Goal: Information Seeking & Learning: Learn about a topic

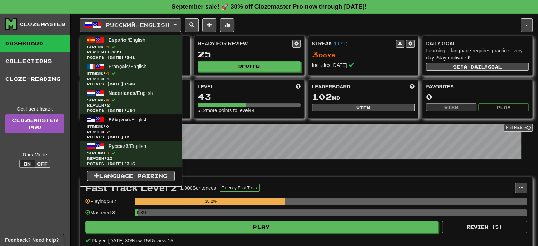
click at [291, 20] on div "Русский / English Español / English Streak: 4 Review: 1,299 Points today: 248 F…" at bounding box center [300, 24] width 441 height 13
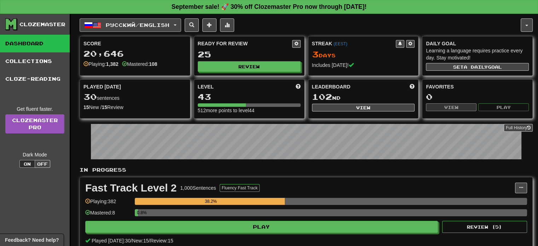
click at [162, 19] on button "Русский / English" at bounding box center [130, 24] width 101 height 13
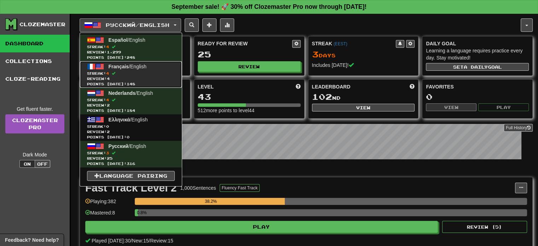
click at [150, 74] on span "Streak: 4" at bounding box center [131, 73] width 88 height 5
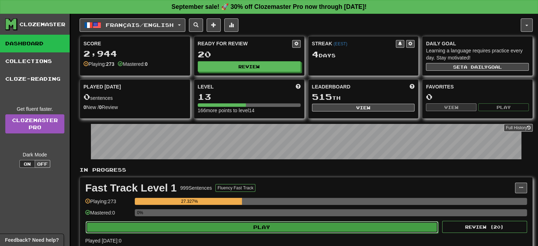
click at [286, 228] on button "Play" at bounding box center [262, 227] width 352 height 12
select select "**"
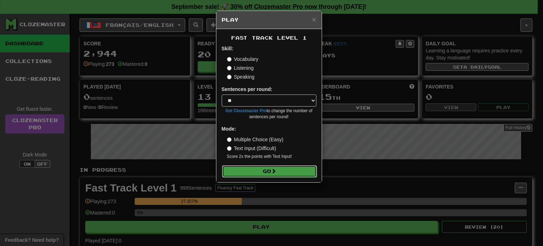
click at [257, 169] on button "Go" at bounding box center [269, 171] width 95 height 12
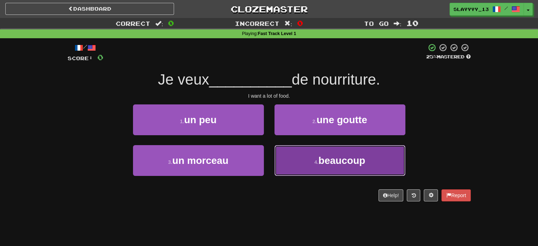
click at [313, 164] on button "4 . beaucoup" at bounding box center [339, 160] width 131 height 31
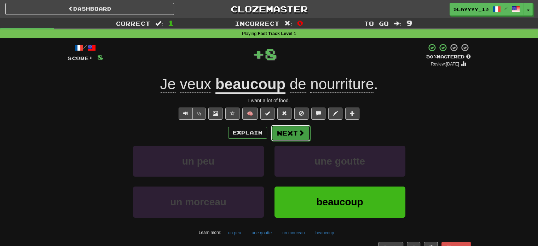
click at [290, 135] on button "Next" at bounding box center [291, 133] width 40 height 16
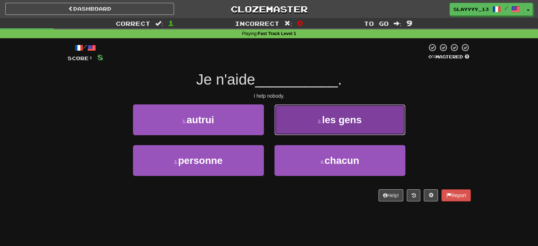
click at [306, 124] on button "2 . les gens" at bounding box center [339, 119] width 131 height 31
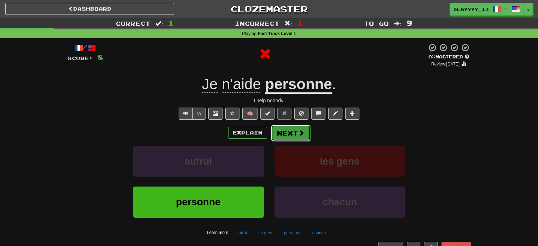
click at [307, 134] on button "Next" at bounding box center [291, 133] width 40 height 16
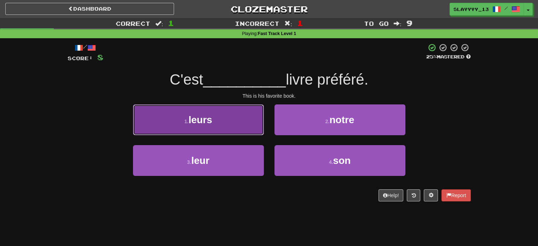
click at [236, 119] on button "1 . leurs" at bounding box center [198, 119] width 131 height 31
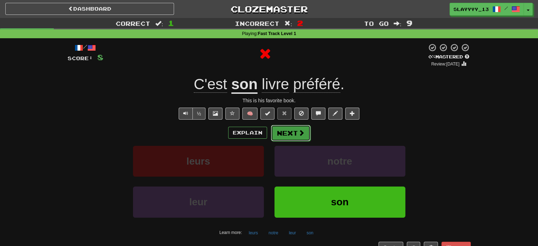
click at [303, 130] on span at bounding box center [301, 132] width 6 height 6
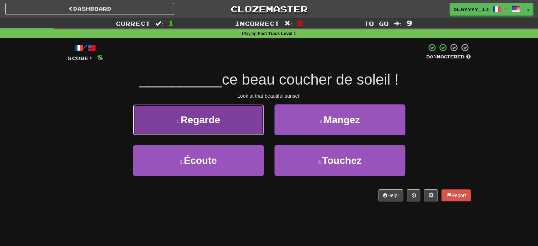
click at [234, 128] on button "1 . Regarde" at bounding box center [198, 119] width 131 height 31
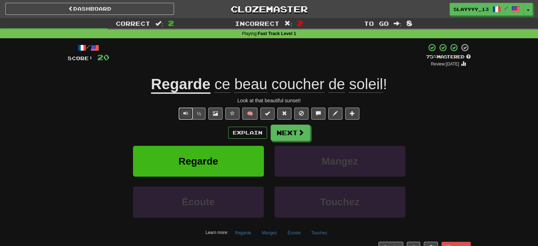
click at [189, 111] on button "Text-to-speech controls" at bounding box center [186, 113] width 14 height 12
click at [298, 137] on button "Next" at bounding box center [291, 133] width 40 height 16
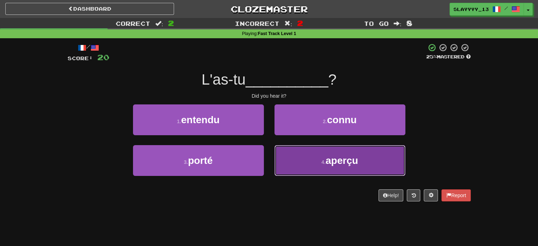
click at [300, 155] on button "4 . aperçu" at bounding box center [339, 160] width 131 height 31
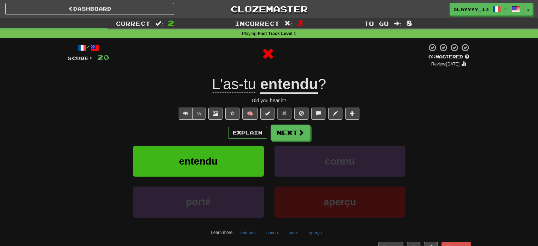
click at [288, 140] on div "Explain Next entendu connu porté aperçu Learn more: entendu connu porté aperçu" at bounding box center [269, 180] width 403 height 113
click at [286, 128] on button "Next" at bounding box center [291, 133] width 40 height 16
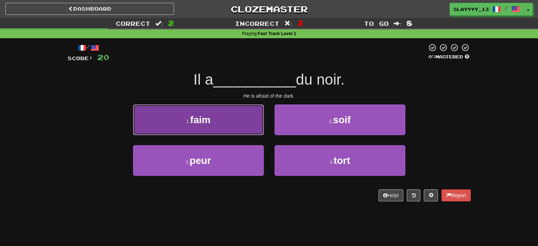
click at [243, 117] on button "1 . faim" at bounding box center [198, 119] width 131 height 31
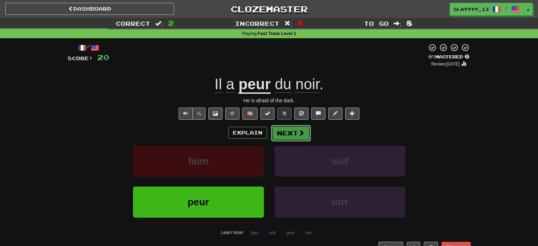
click at [285, 131] on button "Next" at bounding box center [291, 133] width 40 height 16
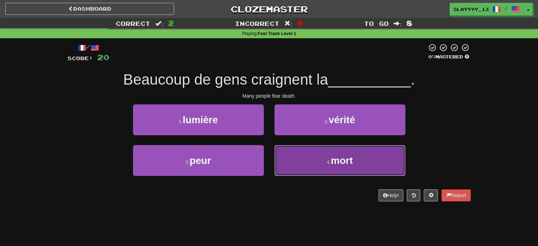
click at [306, 164] on button "4 . mort" at bounding box center [339, 160] width 131 height 31
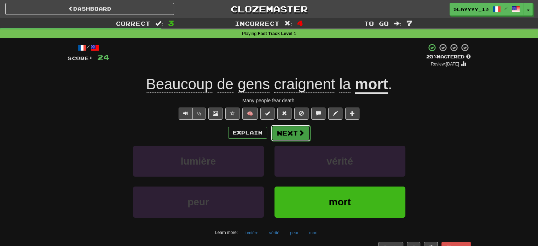
click at [296, 126] on button "Next" at bounding box center [291, 133] width 40 height 16
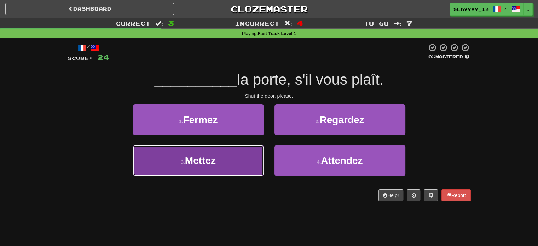
click at [214, 164] on span "Mettez" at bounding box center [200, 160] width 31 height 11
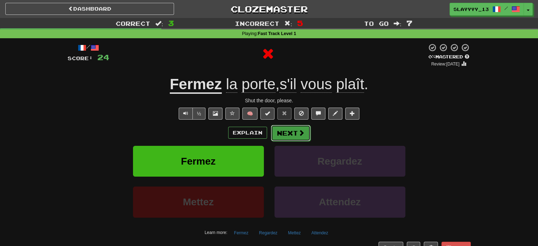
click at [290, 138] on button "Next" at bounding box center [291, 133] width 40 height 16
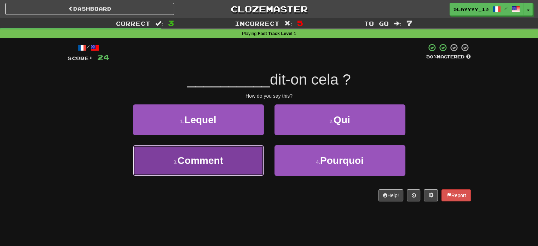
click at [257, 150] on button "3 . Comment" at bounding box center [198, 160] width 131 height 31
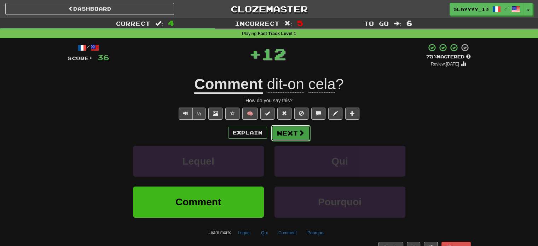
click at [296, 136] on button "Next" at bounding box center [291, 133] width 40 height 16
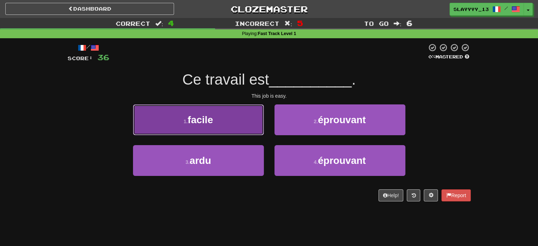
click at [234, 121] on button "1 . facile" at bounding box center [198, 119] width 131 height 31
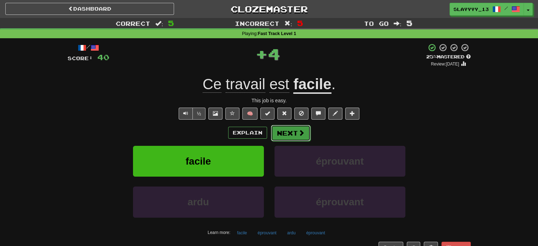
click at [287, 129] on button "Next" at bounding box center [291, 133] width 40 height 16
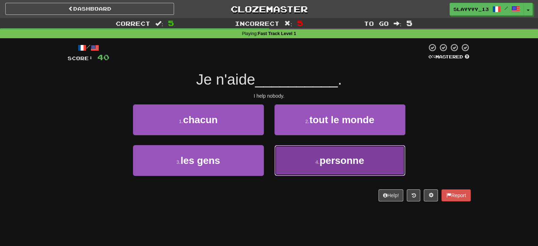
drag, startPoint x: 303, startPoint y: 153, endPoint x: 307, endPoint y: 165, distance: 12.4
click at [307, 165] on button "4 . personne" at bounding box center [339, 160] width 131 height 31
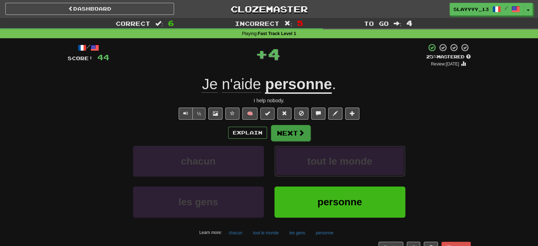
drag, startPoint x: 307, startPoint y: 165, endPoint x: 296, endPoint y: 130, distance: 36.8
click at [296, 130] on div "Explain Next chacun tout le monde les gens personne Learn more: chacun tout le …" at bounding box center [269, 180] width 403 height 113
click at [296, 130] on button "Next" at bounding box center [291, 133] width 40 height 16
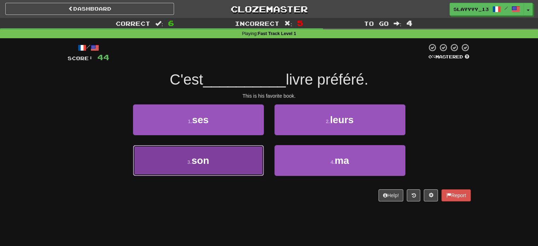
click at [236, 157] on button "3 . son" at bounding box center [198, 160] width 131 height 31
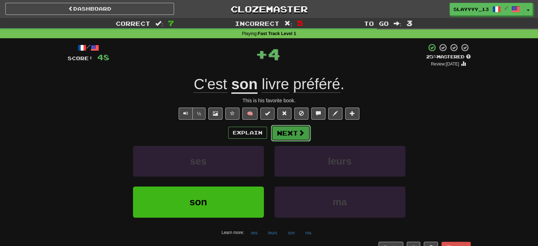
click at [295, 138] on button "Next" at bounding box center [291, 133] width 40 height 16
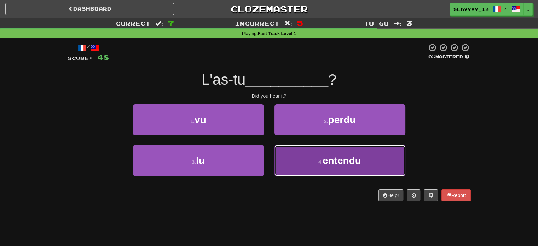
click at [312, 156] on button "4 . entendu" at bounding box center [339, 160] width 131 height 31
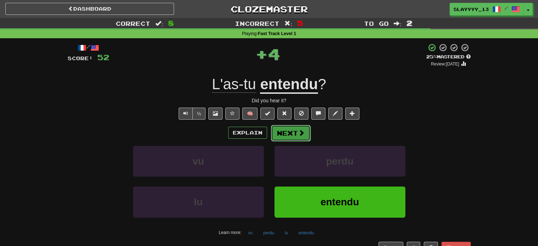
click at [276, 135] on button "Next" at bounding box center [291, 133] width 40 height 16
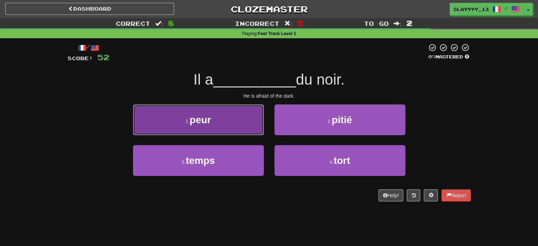
click at [230, 124] on button "1 . peur" at bounding box center [198, 119] width 131 height 31
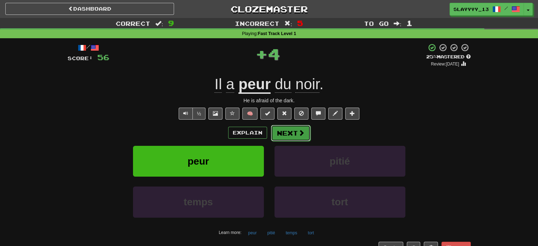
click at [292, 139] on button "Next" at bounding box center [291, 133] width 40 height 16
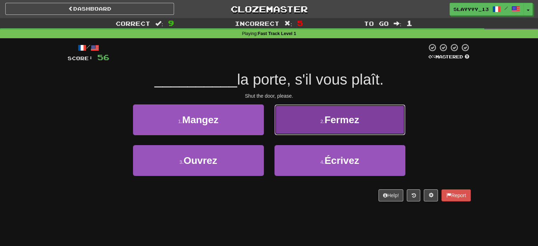
click at [325, 120] on span "Fermez" at bounding box center [341, 119] width 35 height 11
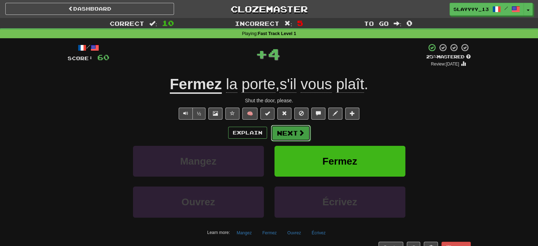
click at [287, 130] on button "Next" at bounding box center [291, 133] width 40 height 16
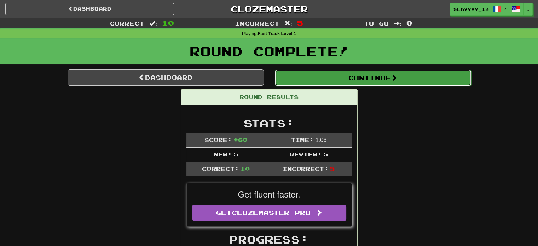
click at [301, 79] on button "Continue" at bounding box center [373, 78] width 196 height 16
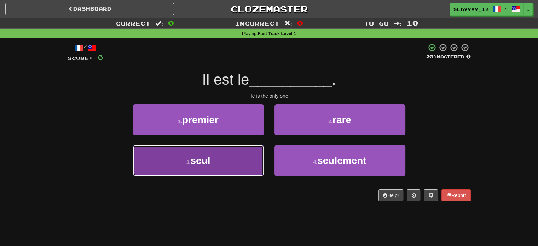
click at [229, 166] on button "3 . seul" at bounding box center [198, 160] width 131 height 31
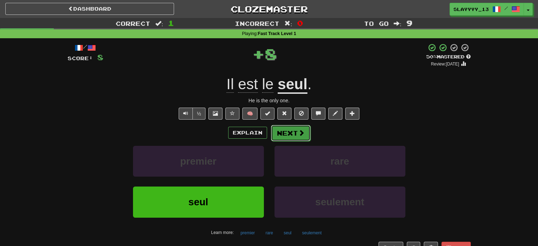
click at [296, 132] on button "Next" at bounding box center [291, 133] width 40 height 16
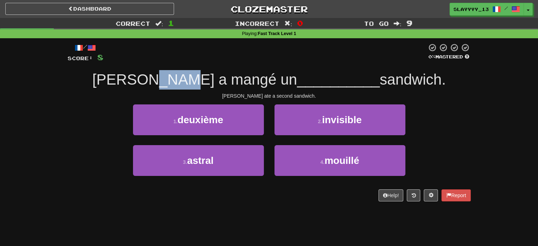
drag, startPoint x: 187, startPoint y: 79, endPoint x: 223, endPoint y: 80, distance: 36.1
click at [223, 80] on span "Tom a mangé un" at bounding box center [194, 79] width 205 height 17
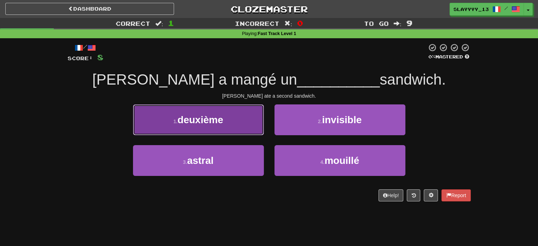
click at [253, 111] on button "1 . deuxième" at bounding box center [198, 119] width 131 height 31
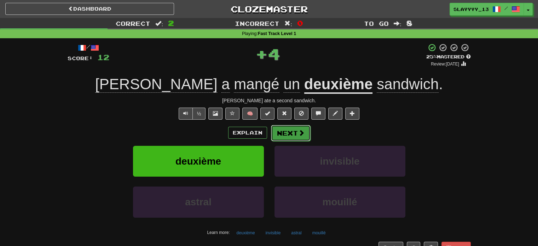
click at [304, 140] on button "Next" at bounding box center [291, 133] width 40 height 16
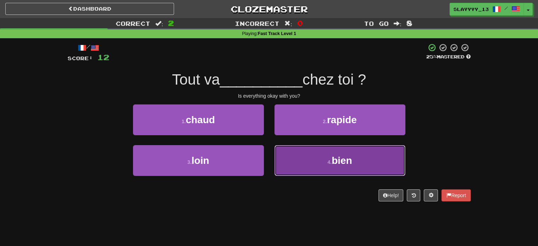
click at [294, 149] on button "4 . bien" at bounding box center [339, 160] width 131 height 31
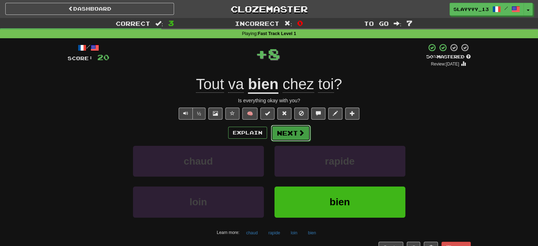
click at [279, 131] on button "Next" at bounding box center [291, 133] width 40 height 16
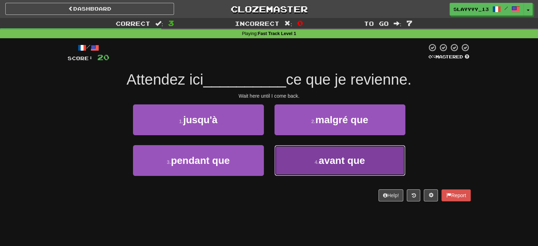
click at [311, 159] on button "4 . avant que" at bounding box center [339, 160] width 131 height 31
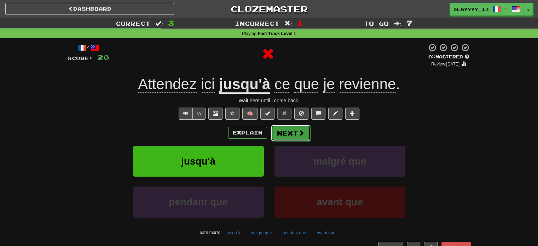
click at [287, 135] on button "Next" at bounding box center [291, 133] width 40 height 16
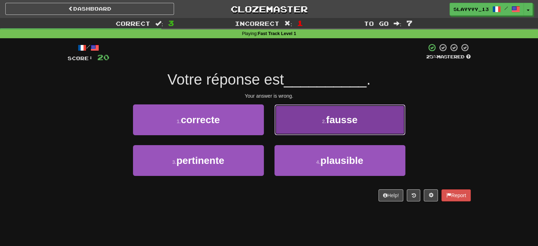
click at [288, 134] on button "2 . fausse" at bounding box center [339, 119] width 131 height 31
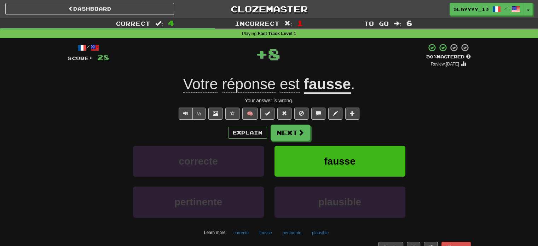
click at [270, 135] on div "Explain Next" at bounding box center [269, 132] width 403 height 16
click at [284, 136] on button "Next" at bounding box center [291, 133] width 40 height 16
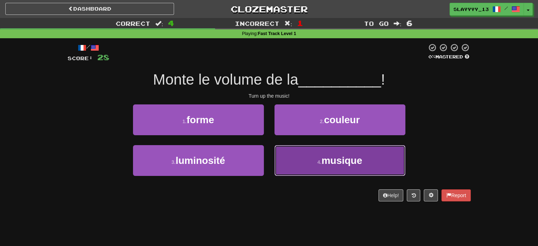
click at [327, 166] on button "4 . musique" at bounding box center [339, 160] width 131 height 31
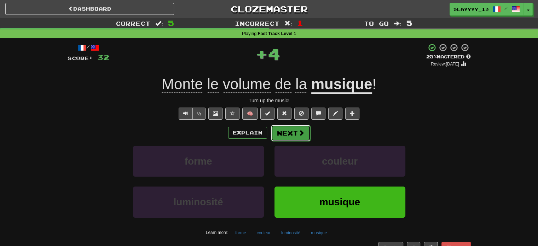
click at [290, 133] on button "Next" at bounding box center [291, 133] width 40 height 16
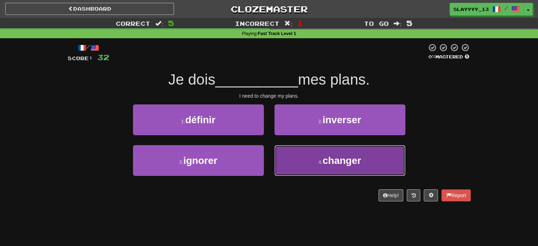
click at [303, 151] on button "4 . changer" at bounding box center [339, 160] width 131 height 31
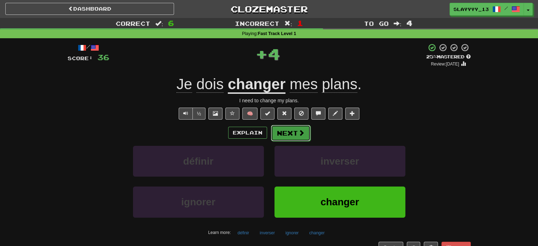
click at [291, 134] on button "Next" at bounding box center [291, 133] width 40 height 16
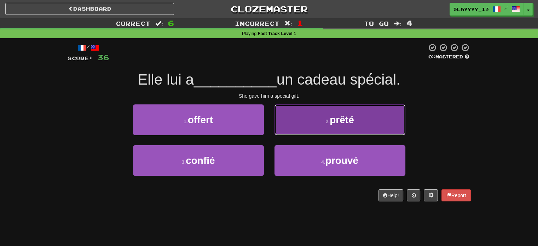
click at [316, 123] on button "2 . prêté" at bounding box center [339, 119] width 131 height 31
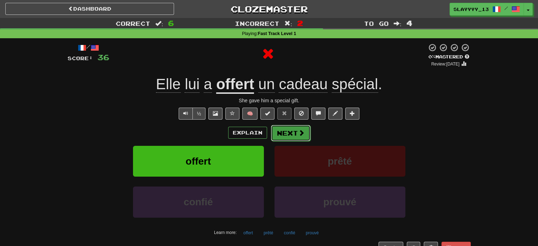
click at [287, 128] on button "Next" at bounding box center [291, 133] width 40 height 16
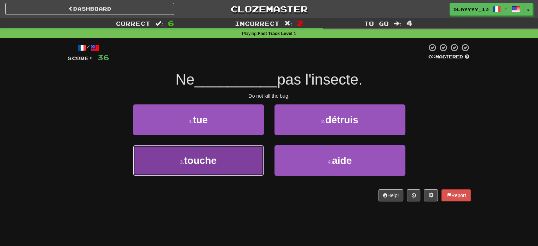
click at [246, 161] on button "3 . touche" at bounding box center [198, 160] width 131 height 31
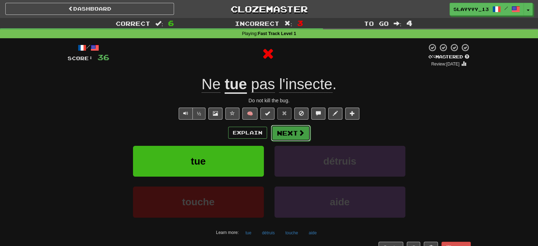
click at [287, 140] on button "Next" at bounding box center [291, 133] width 40 height 16
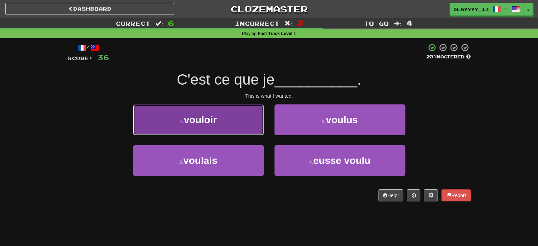
click at [212, 116] on span "vouloir" at bounding box center [200, 119] width 33 height 11
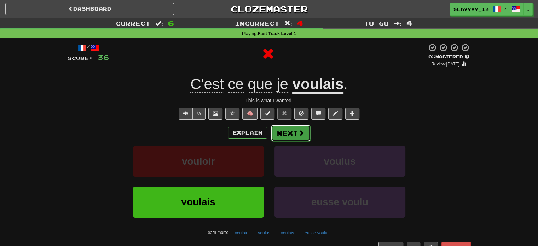
click at [291, 135] on button "Next" at bounding box center [291, 133] width 40 height 16
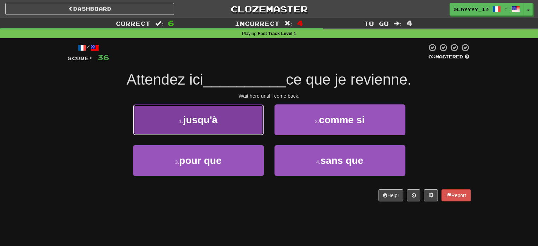
click at [240, 122] on button "1 . jusqu'à" at bounding box center [198, 119] width 131 height 31
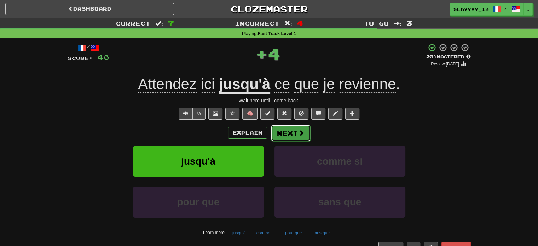
click at [291, 130] on button "Next" at bounding box center [291, 133] width 40 height 16
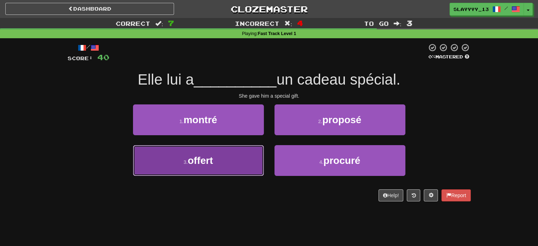
click at [211, 156] on span "offert" at bounding box center [200, 160] width 25 height 11
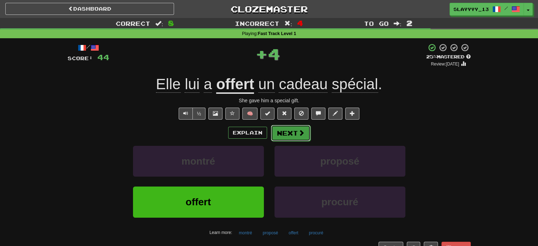
click at [289, 136] on button "Next" at bounding box center [291, 133] width 40 height 16
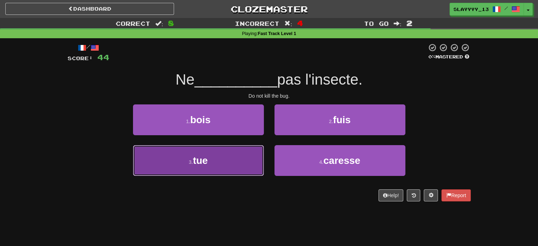
click at [233, 147] on button "3 . tue" at bounding box center [198, 160] width 131 height 31
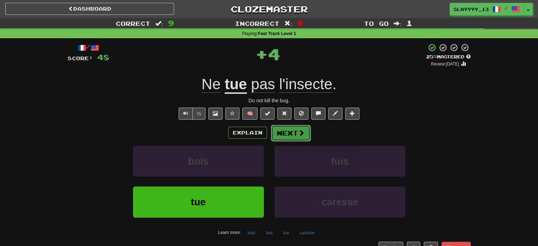
click at [287, 125] on button "Next" at bounding box center [291, 133] width 40 height 16
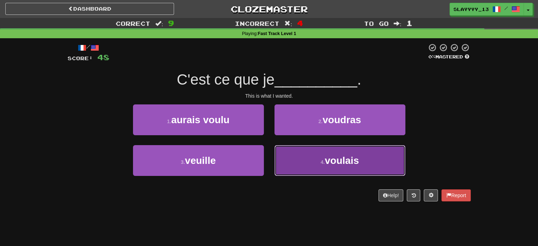
click at [289, 161] on button "4 . voulais" at bounding box center [339, 160] width 131 height 31
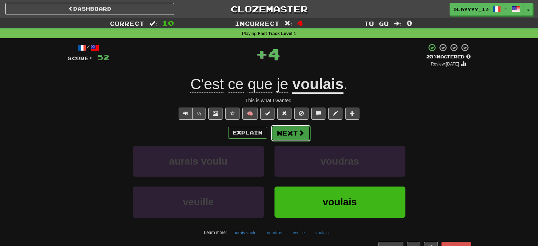
click at [290, 138] on button "Next" at bounding box center [291, 133] width 40 height 16
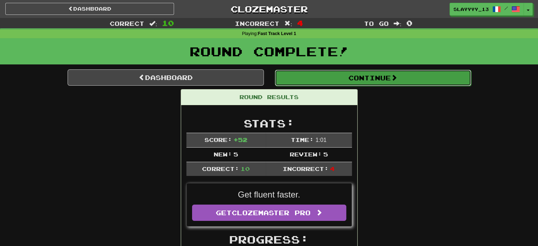
click at [290, 82] on button "Continue" at bounding box center [373, 78] width 196 height 16
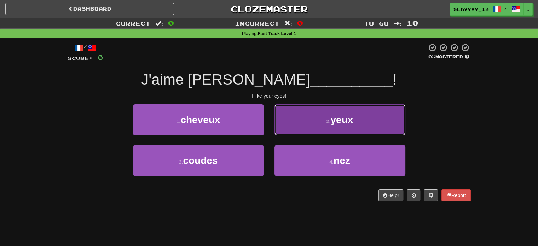
click at [309, 111] on button "2 . yeux" at bounding box center [339, 119] width 131 height 31
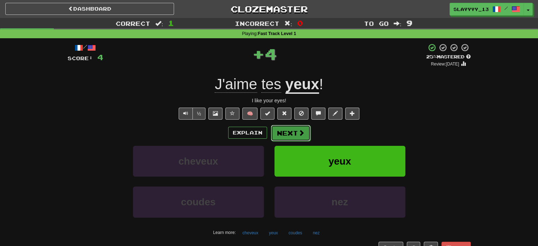
click at [288, 126] on button "Next" at bounding box center [291, 133] width 40 height 16
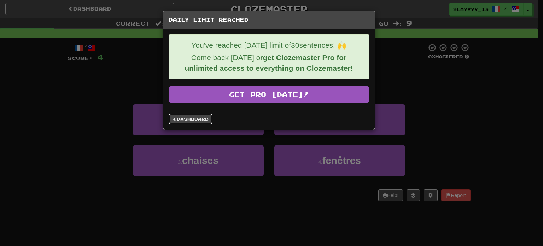
click at [194, 123] on link "Dashboard" at bounding box center [191, 118] width 44 height 11
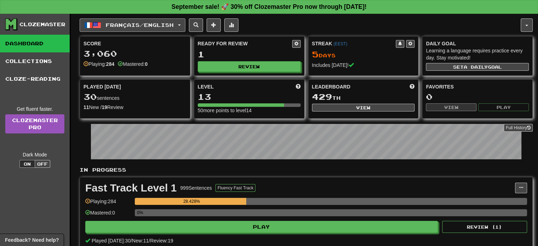
click at [134, 24] on span "Français / English" at bounding box center [140, 25] width 68 height 6
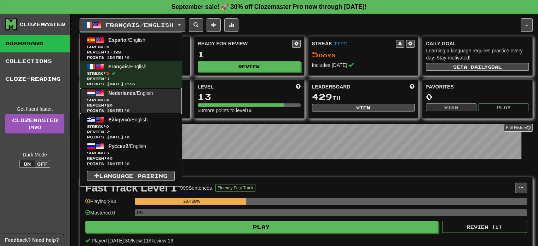
click at [138, 95] on link "Nederlands / English Streak: 4 Review: 20 Points today: 0" at bounding box center [131, 101] width 102 height 27
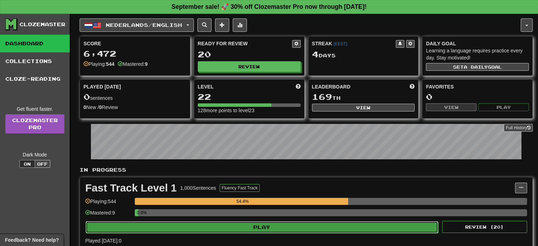
click at [205, 223] on button "Play" at bounding box center [262, 227] width 352 height 12
select select "**"
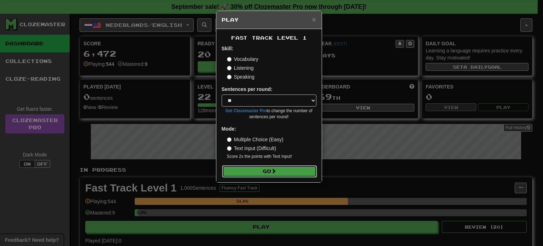
click at [256, 168] on button "Go" at bounding box center [269, 171] width 95 height 12
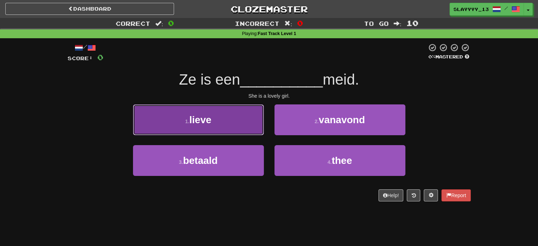
click at [262, 112] on button "1 . lieve" at bounding box center [198, 119] width 131 height 31
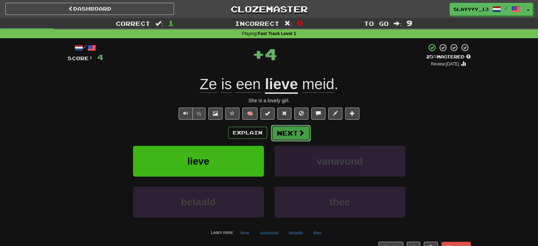
click at [304, 135] on button "Next" at bounding box center [291, 133] width 40 height 16
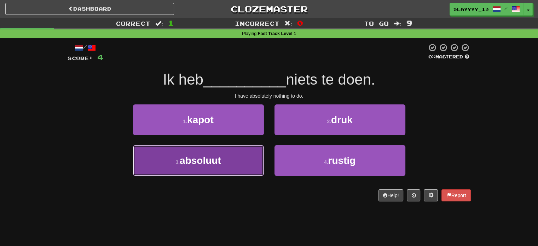
click at [220, 168] on button "3 . absoluut" at bounding box center [198, 160] width 131 height 31
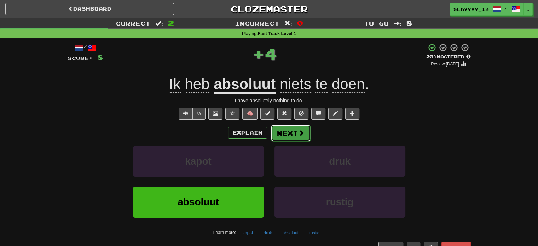
click at [287, 131] on button "Next" at bounding box center [291, 133] width 40 height 16
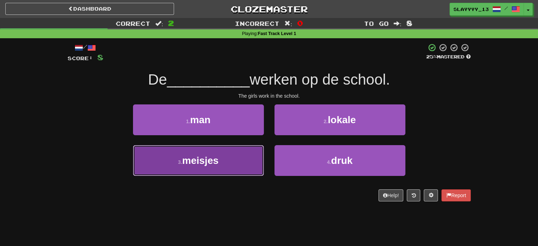
click at [228, 167] on button "3 . meisjes" at bounding box center [198, 160] width 131 height 31
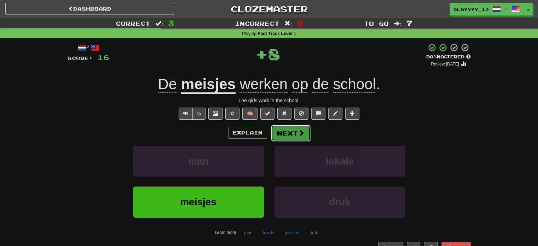
click at [290, 140] on button "Next" at bounding box center [291, 133] width 40 height 16
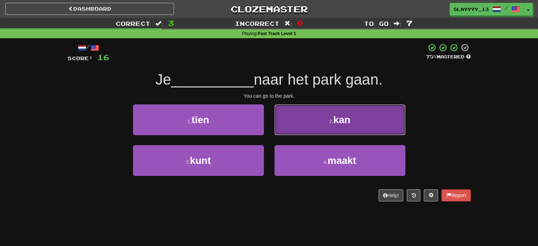
click at [323, 120] on button "2 . kan" at bounding box center [339, 119] width 131 height 31
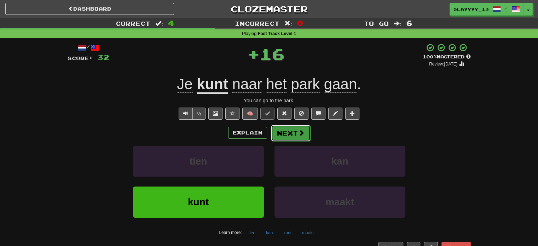
click at [296, 135] on button "Next" at bounding box center [291, 133] width 40 height 16
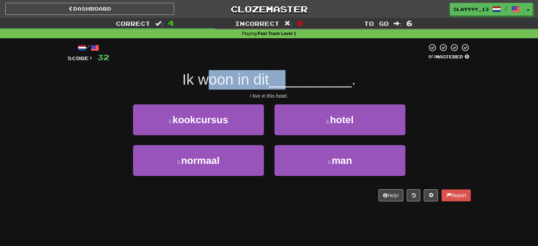
drag, startPoint x: 209, startPoint y: 77, endPoint x: 293, endPoint y: 71, distance: 83.6
click at [293, 71] on div "Ik woon in dit __________ ." at bounding box center [269, 79] width 403 height 19
click at [293, 71] on span "__________" at bounding box center [310, 79] width 83 height 17
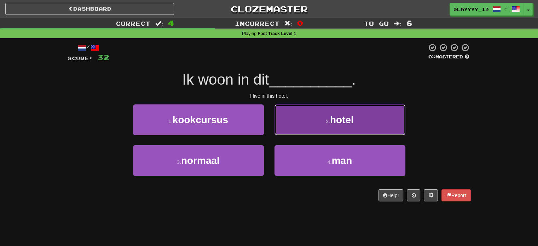
click at [316, 123] on button "2 . hotel" at bounding box center [339, 119] width 131 height 31
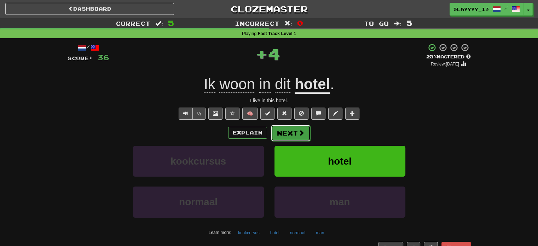
click at [292, 128] on button "Next" at bounding box center [291, 133] width 40 height 16
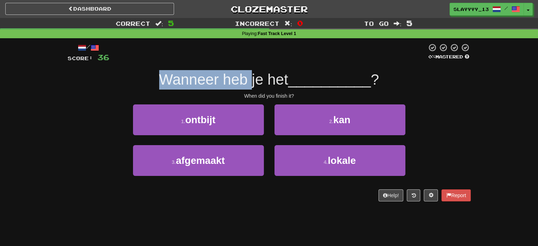
drag, startPoint x: 151, startPoint y: 77, endPoint x: 247, endPoint y: 74, distance: 96.6
click at [247, 74] on div "Wanneer heb je het __________ ?" at bounding box center [269, 79] width 403 height 19
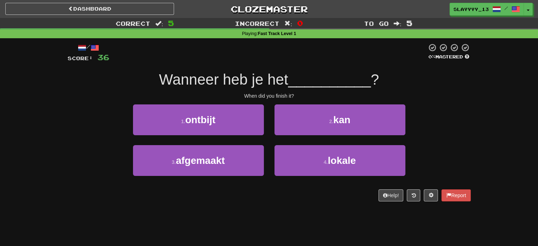
click at [267, 72] on span "Wanneer heb je het" at bounding box center [223, 79] width 129 height 17
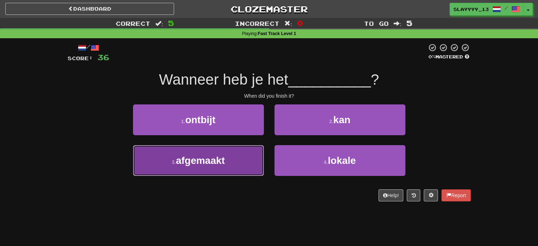
click at [232, 172] on button "3 . afgemaakt" at bounding box center [198, 160] width 131 height 31
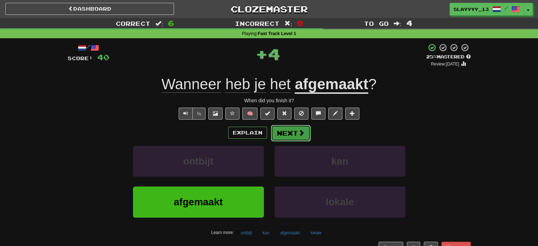
click at [299, 125] on button "Next" at bounding box center [291, 133] width 40 height 16
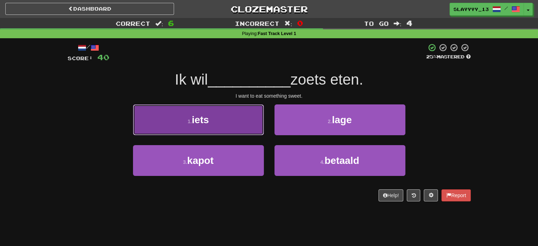
click at [259, 118] on button "1 . iets" at bounding box center [198, 119] width 131 height 31
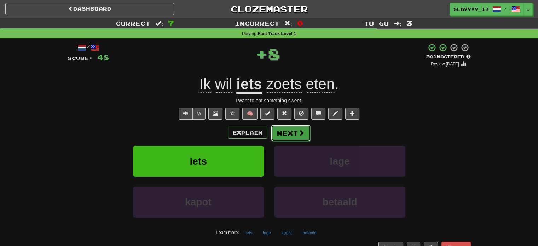
click at [298, 140] on button "Next" at bounding box center [291, 133] width 40 height 16
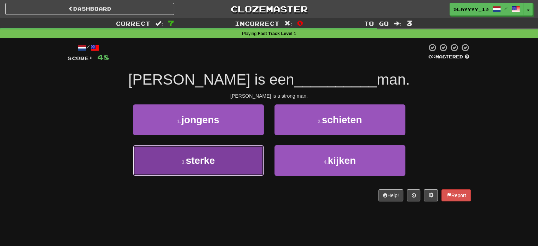
click at [202, 173] on button "3 . sterke" at bounding box center [198, 160] width 131 height 31
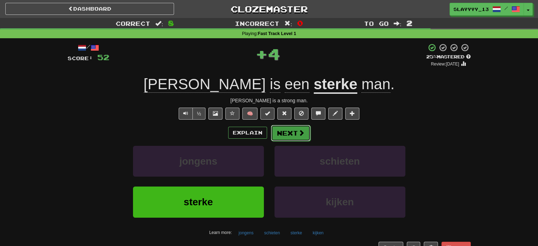
click at [293, 132] on button "Next" at bounding box center [291, 133] width 40 height 16
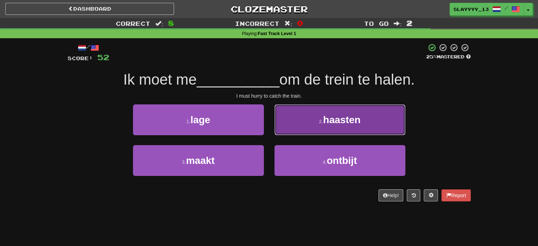
click at [315, 121] on button "2 . haasten" at bounding box center [339, 119] width 131 height 31
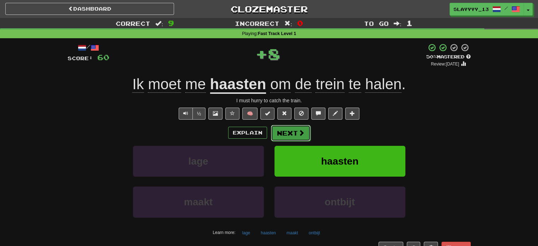
click at [288, 129] on button "Next" at bounding box center [291, 133] width 40 height 16
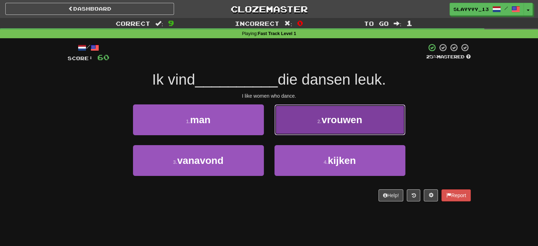
click at [328, 116] on span "vrouwen" at bounding box center [341, 119] width 41 height 11
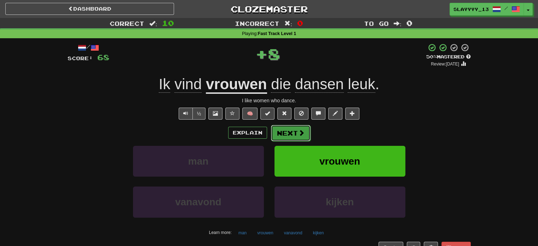
click at [294, 133] on button "Next" at bounding box center [291, 133] width 40 height 16
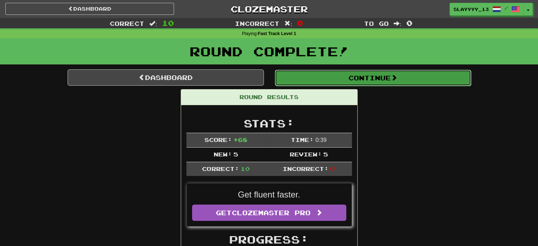
click at [306, 72] on button "Continue" at bounding box center [373, 78] width 196 height 16
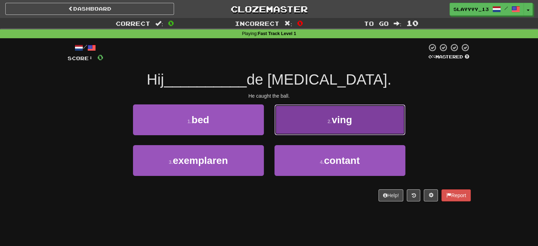
click at [331, 119] on small "2 ." at bounding box center [329, 121] width 4 height 6
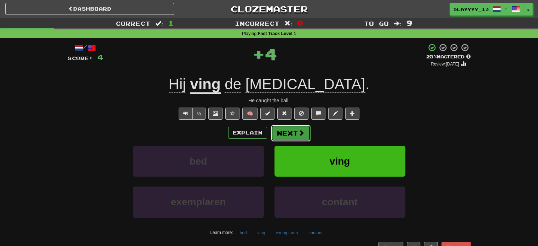
click at [302, 133] on span at bounding box center [301, 132] width 6 height 6
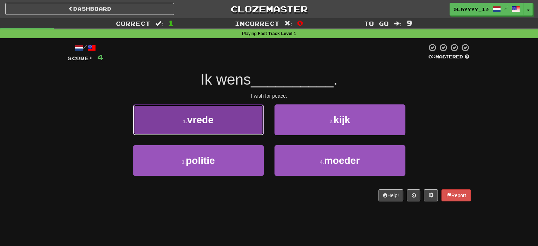
click at [227, 107] on button "1 . vrede" at bounding box center [198, 119] width 131 height 31
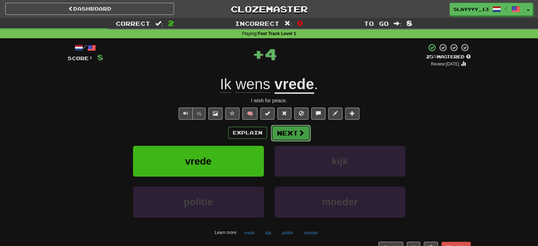
click at [290, 129] on button "Next" at bounding box center [291, 133] width 40 height 16
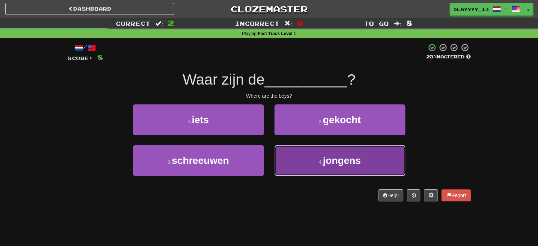
click at [309, 157] on button "4 . jongens" at bounding box center [339, 160] width 131 height 31
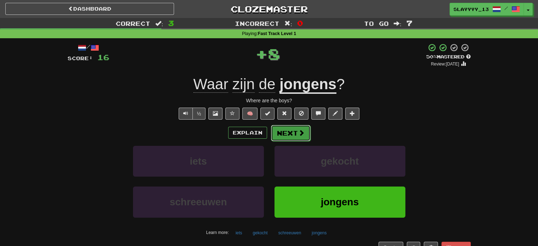
click at [286, 137] on button "Next" at bounding box center [291, 133] width 40 height 16
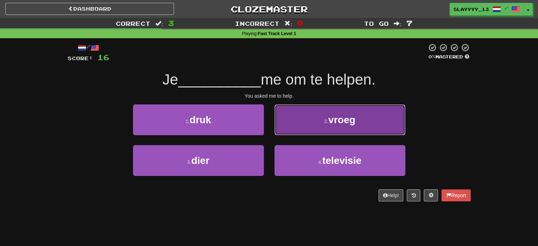
click at [326, 120] on small "2 ." at bounding box center [326, 121] width 4 height 6
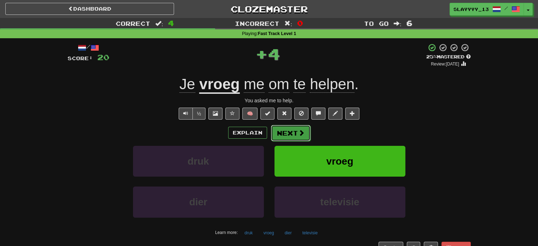
click at [285, 140] on button "Next" at bounding box center [291, 133] width 40 height 16
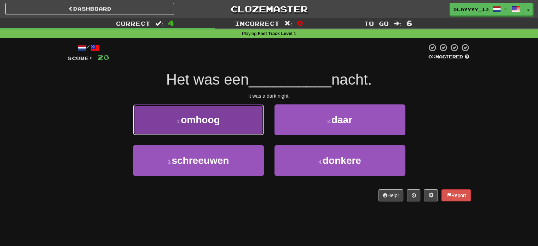
click at [223, 119] on button "1 . omhoog" at bounding box center [198, 119] width 131 height 31
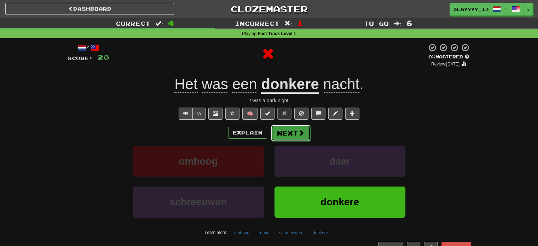
click at [293, 132] on button "Next" at bounding box center [291, 133] width 40 height 16
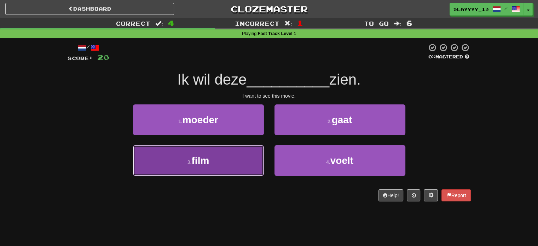
click at [232, 160] on button "3 . film" at bounding box center [198, 160] width 131 height 31
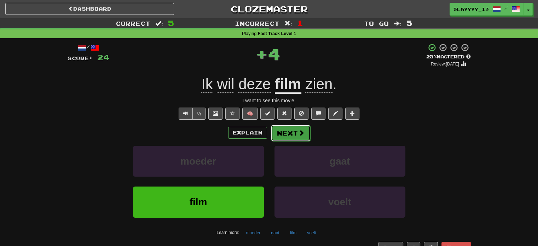
click at [288, 138] on button "Next" at bounding box center [291, 133] width 40 height 16
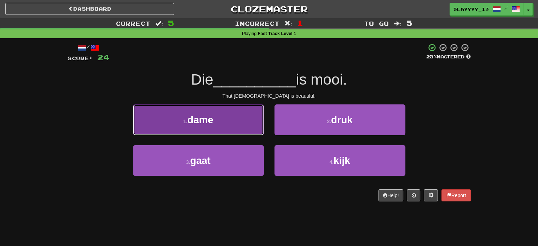
click at [223, 113] on button "1 . dame" at bounding box center [198, 119] width 131 height 31
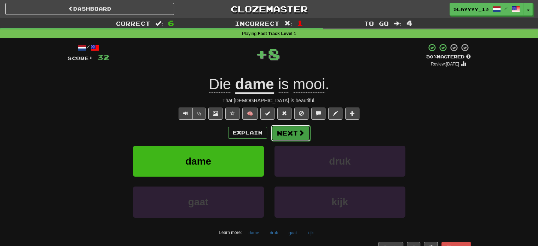
click at [305, 134] on button "Next" at bounding box center [291, 133] width 40 height 16
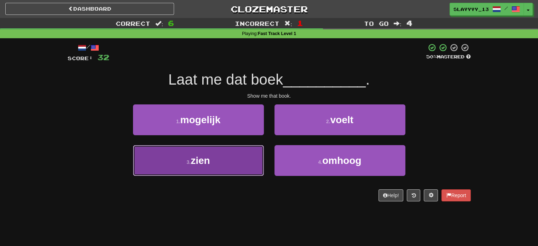
click at [243, 162] on button "3 . zien" at bounding box center [198, 160] width 131 height 31
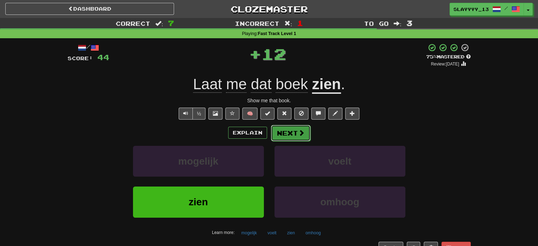
click at [296, 134] on button "Next" at bounding box center [291, 133] width 40 height 16
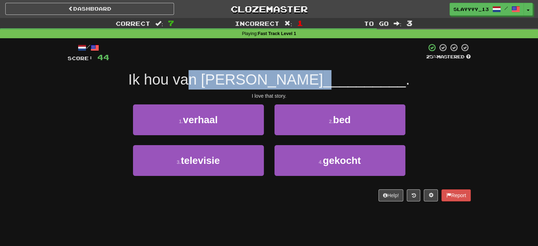
drag, startPoint x: 234, startPoint y: 77, endPoint x: 283, endPoint y: 88, distance: 50.3
click at [283, 88] on div "Ik hou van dat __________ ." at bounding box center [269, 79] width 403 height 19
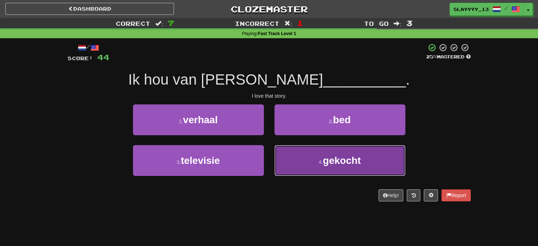
click at [332, 169] on button "4 . gekocht" at bounding box center [339, 160] width 131 height 31
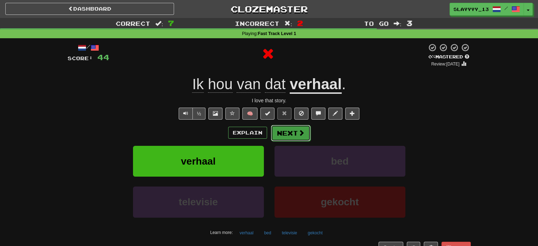
click at [304, 134] on button "Next" at bounding box center [291, 133] width 40 height 16
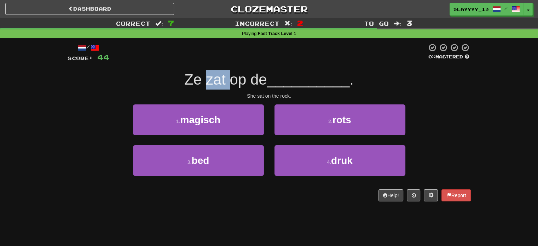
drag, startPoint x: 203, startPoint y: 86, endPoint x: 228, endPoint y: 87, distance: 25.1
click at [228, 87] on span "Ze zat op de" at bounding box center [225, 79] width 82 height 17
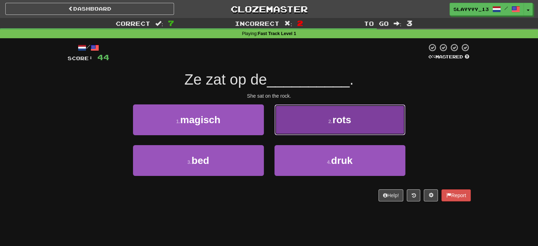
drag, startPoint x: 328, startPoint y: 121, endPoint x: 292, endPoint y: 126, distance: 36.7
click at [292, 126] on button "2 . rots" at bounding box center [339, 119] width 131 height 31
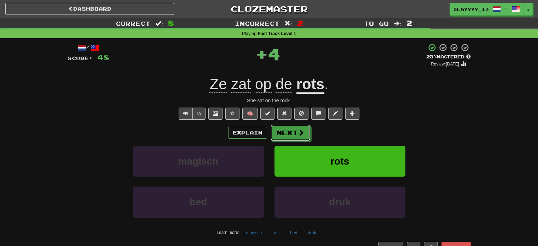
click at [292, 126] on button "Next" at bounding box center [290, 132] width 40 height 16
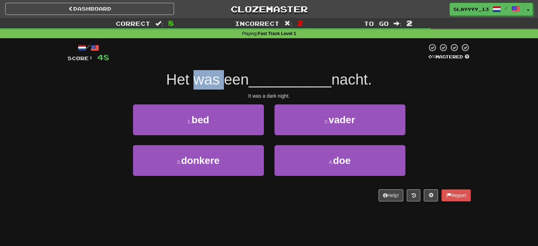
drag, startPoint x: 194, startPoint y: 84, endPoint x: 218, endPoint y: 84, distance: 24.0
click at [218, 84] on span "Het was een" at bounding box center [207, 79] width 82 height 17
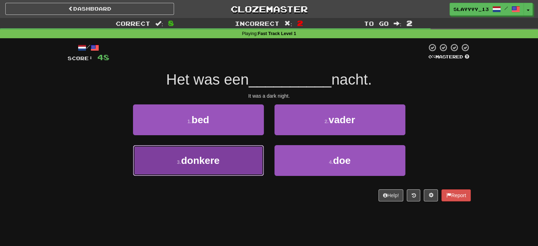
click at [230, 150] on button "3 . donkere" at bounding box center [198, 160] width 131 height 31
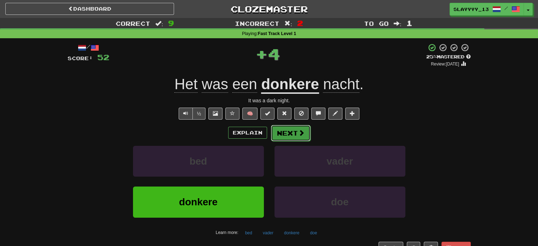
click at [290, 133] on button "Next" at bounding box center [291, 133] width 40 height 16
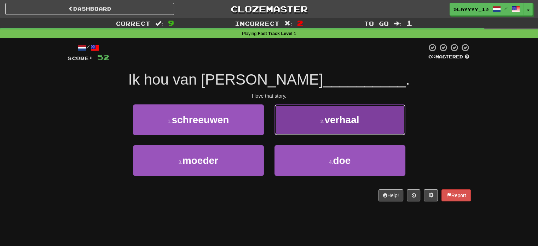
click at [307, 111] on button "2 . verhaal" at bounding box center [339, 119] width 131 height 31
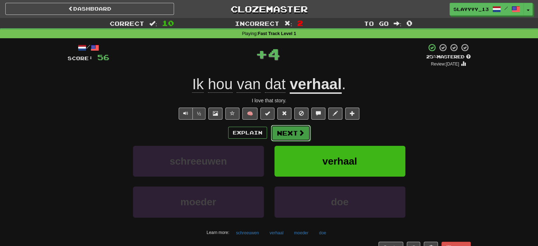
click at [305, 139] on button "Next" at bounding box center [291, 133] width 40 height 16
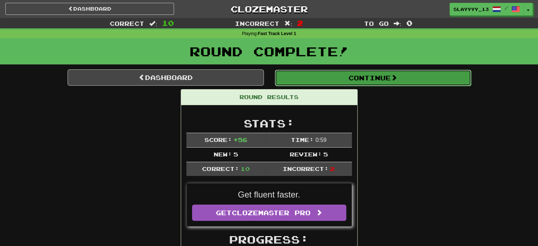
click at [325, 70] on button "Continue" at bounding box center [373, 78] width 196 height 16
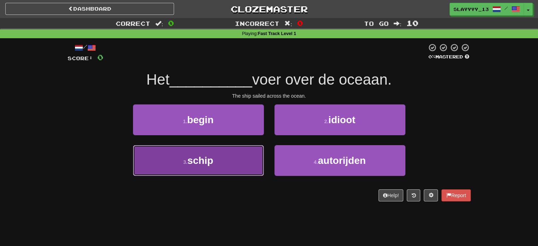
click at [206, 156] on span "schip" at bounding box center [200, 160] width 26 height 11
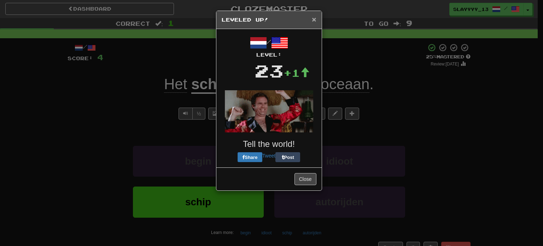
click at [313, 18] on span "×" at bounding box center [314, 19] width 4 height 8
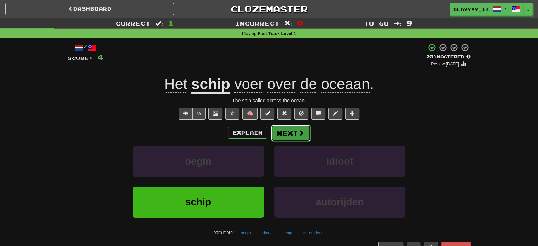
click at [284, 134] on button "Next" at bounding box center [291, 133] width 40 height 16
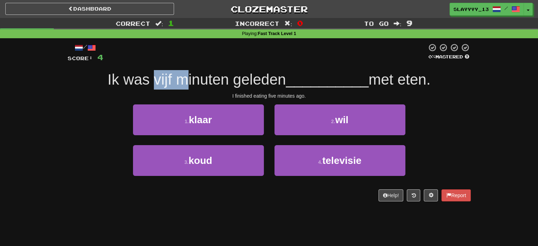
drag, startPoint x: 149, startPoint y: 85, endPoint x: 185, endPoint y: 85, distance: 35.4
click at [185, 85] on span "Ik was vijf minuten geleden" at bounding box center [196, 79] width 178 height 17
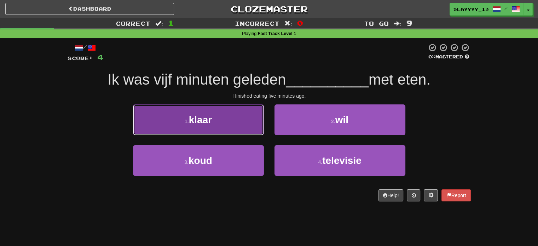
click at [214, 128] on button "1 . klaar" at bounding box center [198, 119] width 131 height 31
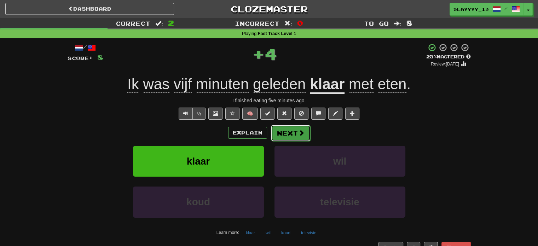
click at [279, 134] on button "Next" at bounding box center [291, 133] width 40 height 16
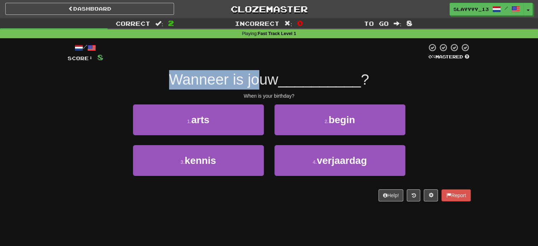
drag, startPoint x: 168, startPoint y: 74, endPoint x: 259, endPoint y: 79, distance: 91.0
click at [259, 79] on span "Wanneer is jouw" at bounding box center [223, 79] width 109 height 17
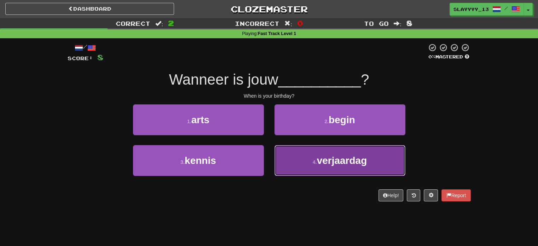
click at [324, 164] on span "verjaardag" at bounding box center [342, 160] width 50 height 11
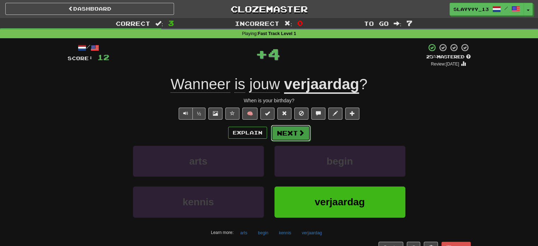
click at [284, 128] on button "Next" at bounding box center [291, 133] width 40 height 16
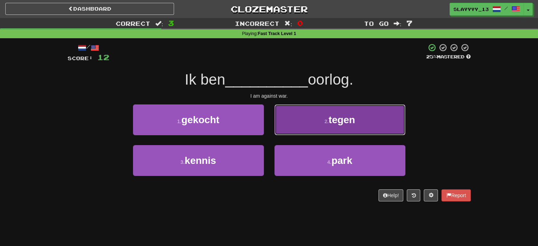
click at [300, 115] on button "2 . tegen" at bounding box center [339, 119] width 131 height 31
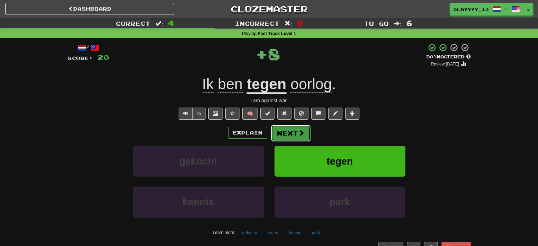
click at [293, 133] on button "Next" at bounding box center [291, 133] width 40 height 16
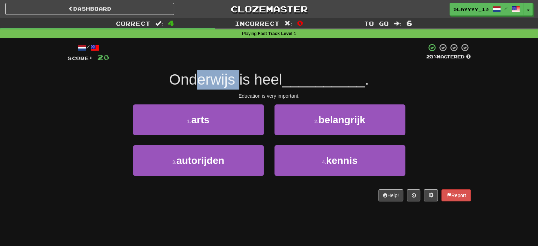
drag, startPoint x: 194, startPoint y: 82, endPoint x: 239, endPoint y: 89, distance: 45.5
click at [239, 89] on div "Onderwijs is heel __________ ." at bounding box center [269, 79] width 403 height 19
drag, startPoint x: 191, startPoint y: 80, endPoint x: 265, endPoint y: 80, distance: 74.2
click at [265, 80] on span "Onderwijs is heel" at bounding box center [225, 79] width 113 height 17
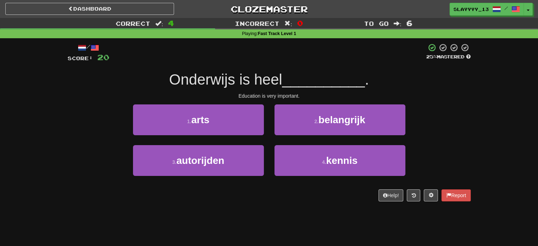
click at [269, 59] on div at bounding box center [267, 52] width 317 height 19
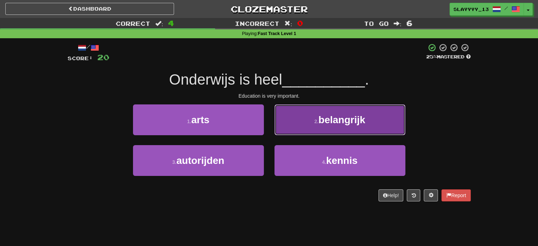
click at [300, 116] on button "2 . belangrijk" at bounding box center [339, 119] width 131 height 31
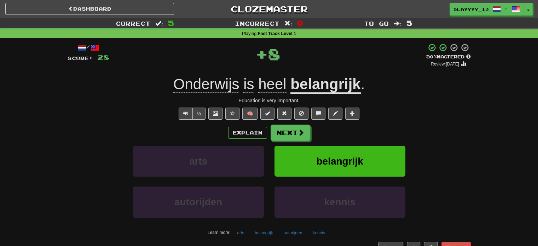
click at [299, 141] on div "Explain Next arts belangrijk autorijden kennis Learn more: arts belangrijk auto…" at bounding box center [269, 180] width 403 height 113
click at [290, 134] on button "Next" at bounding box center [291, 133] width 40 height 16
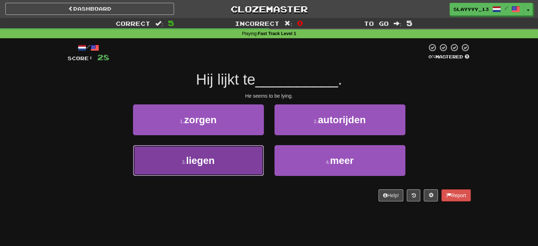
click at [237, 169] on button "3 . liegen" at bounding box center [198, 160] width 131 height 31
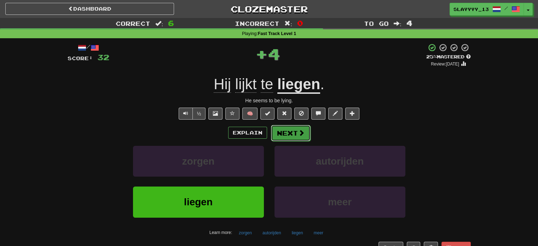
click at [289, 132] on button "Next" at bounding box center [291, 133] width 40 height 16
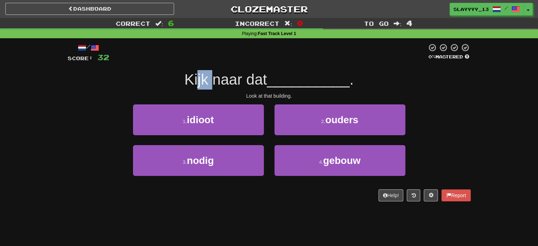
drag, startPoint x: 195, startPoint y: 81, endPoint x: 212, endPoint y: 78, distance: 17.6
click at [212, 78] on span "Kijk naar dat" at bounding box center [225, 79] width 82 height 17
drag, startPoint x: 182, startPoint y: 78, endPoint x: 243, endPoint y: 83, distance: 60.6
click at [243, 83] on span "Kijk naar dat" at bounding box center [225, 79] width 82 height 17
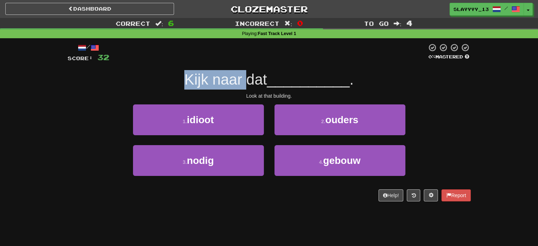
click at [243, 83] on span "Kijk naar dat" at bounding box center [225, 79] width 82 height 17
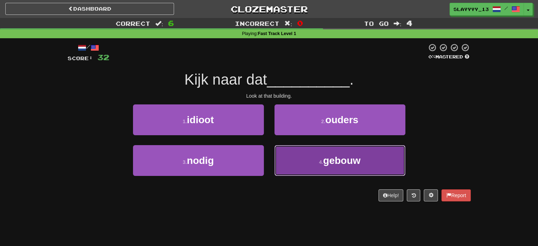
click at [322, 152] on button "4 . gebouw" at bounding box center [339, 160] width 131 height 31
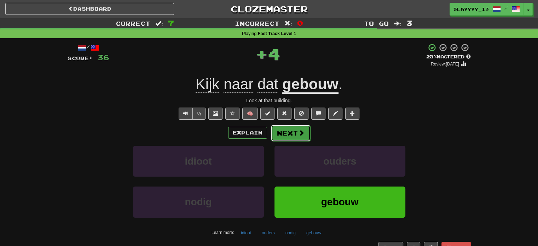
click at [290, 136] on button "Next" at bounding box center [291, 133] width 40 height 16
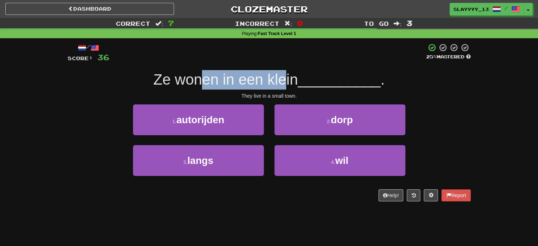
drag, startPoint x: 196, startPoint y: 72, endPoint x: 294, endPoint y: 74, distance: 97.9
click at [294, 74] on span "Ze wonen in een klein" at bounding box center [225, 79] width 145 height 17
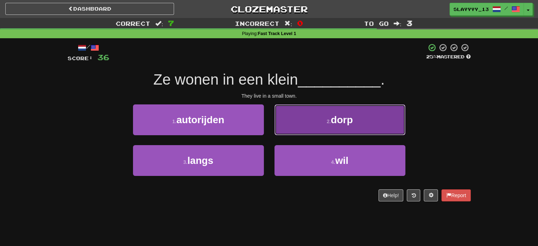
click at [317, 124] on button "2 . dorp" at bounding box center [339, 119] width 131 height 31
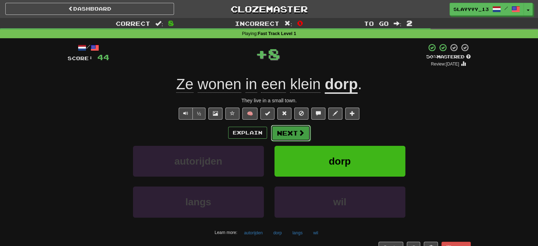
click at [303, 134] on span at bounding box center [301, 132] width 6 height 6
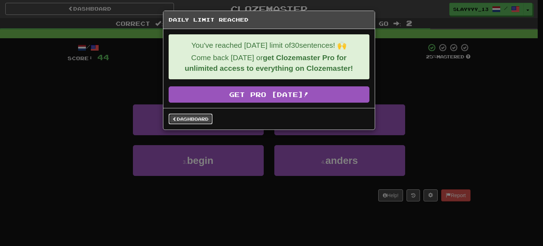
click at [171, 118] on link "Dashboard" at bounding box center [191, 118] width 44 height 11
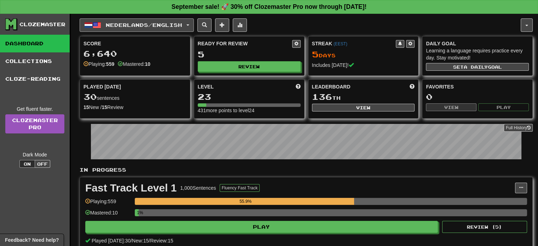
click at [161, 25] on span "Nederlands / English" at bounding box center [144, 25] width 76 height 6
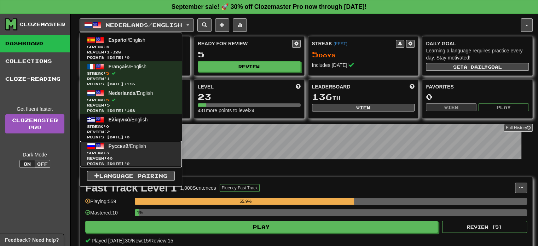
click at [143, 147] on span "Русский / English" at bounding box center [127, 146] width 37 height 6
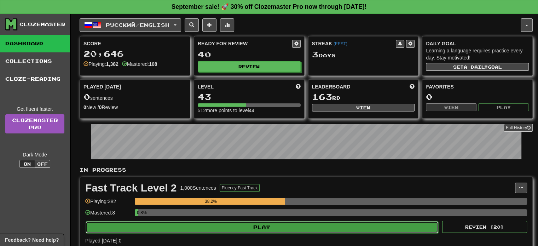
click at [247, 221] on button "Play" at bounding box center [262, 227] width 352 height 12
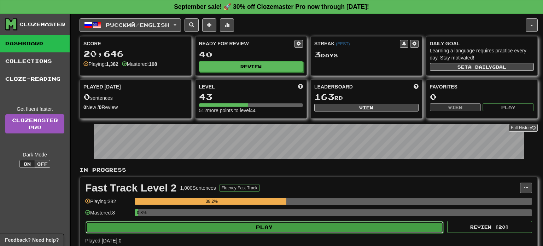
select select "**"
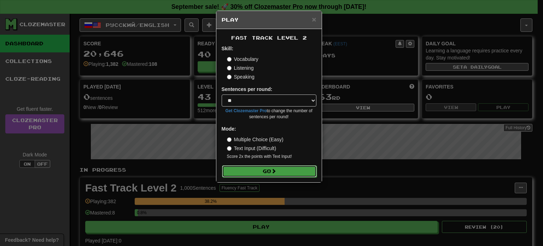
click at [256, 174] on button "Go" at bounding box center [269, 171] width 95 height 12
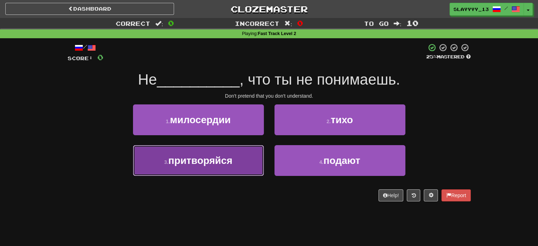
click at [253, 160] on button "3 . притворяйся" at bounding box center [198, 160] width 131 height 31
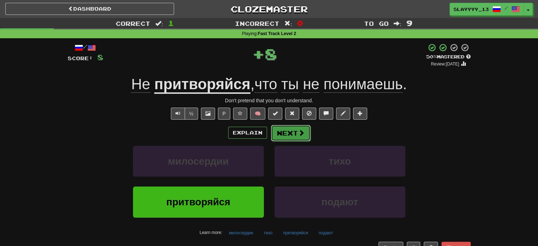
click at [298, 127] on button "Next" at bounding box center [291, 133] width 40 height 16
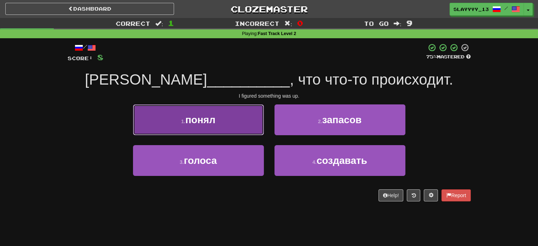
click at [224, 114] on button "1 . понял" at bounding box center [198, 119] width 131 height 31
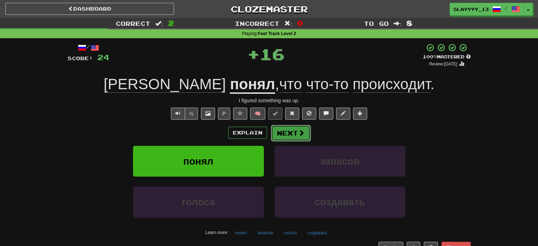
click at [290, 133] on button "Next" at bounding box center [291, 133] width 40 height 16
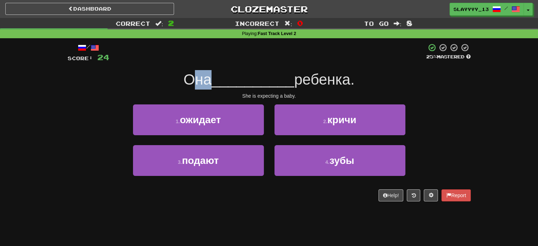
drag, startPoint x: 187, startPoint y: 83, endPoint x: 212, endPoint y: 82, distance: 25.8
click at [212, 82] on div "Она __________ ребенка." at bounding box center [269, 79] width 403 height 19
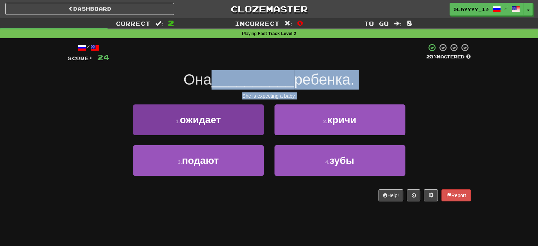
drag, startPoint x: 212, startPoint y: 82, endPoint x: 218, endPoint y: 113, distance: 32.4
click at [218, 113] on div "/ Score: 24 25 % Mastered Она __________ ребенка. She is expecting a baby. 1 . …" at bounding box center [269, 122] width 403 height 158
click at [218, 114] on span "ожидает" at bounding box center [200, 119] width 41 height 11
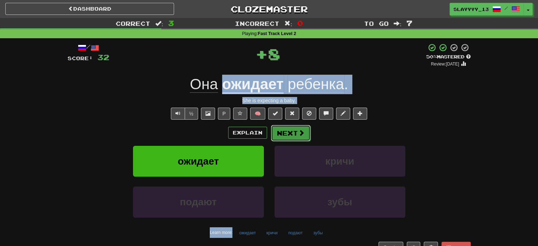
click at [284, 132] on button "Next" at bounding box center [291, 133] width 40 height 16
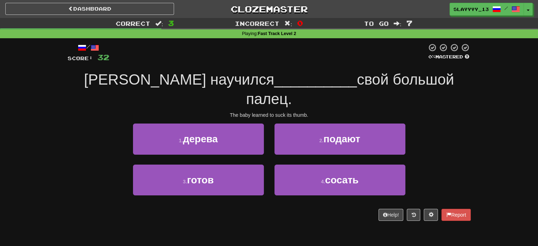
click at [181, 79] on span "Младенец научился" at bounding box center [179, 79] width 190 height 17
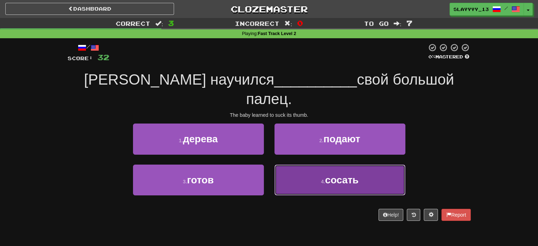
click at [294, 164] on button "4 . сосать" at bounding box center [339, 179] width 131 height 31
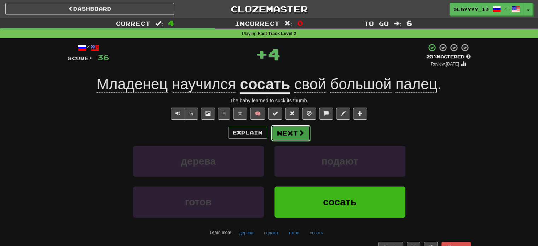
click at [294, 134] on button "Next" at bounding box center [291, 133] width 40 height 16
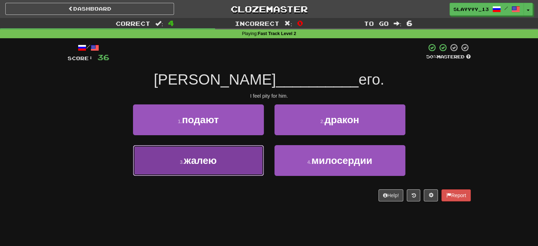
click at [197, 157] on span "жалею" at bounding box center [200, 160] width 33 height 11
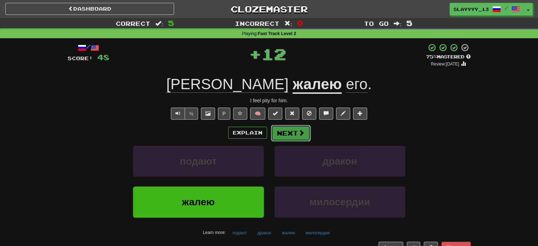
click at [290, 129] on button "Next" at bounding box center [291, 133] width 40 height 16
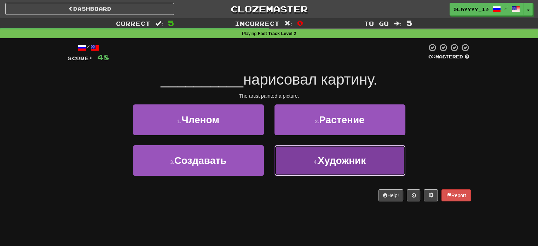
click at [296, 154] on button "4 . Художник" at bounding box center [339, 160] width 131 height 31
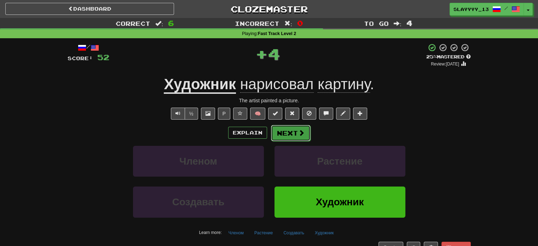
click at [293, 133] on button "Next" at bounding box center [291, 133] width 40 height 16
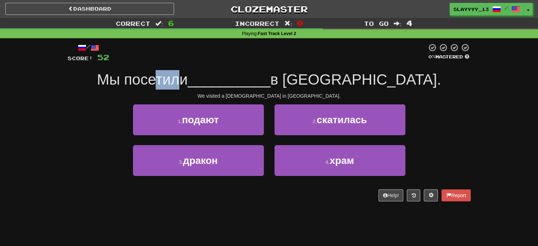
drag, startPoint x: 205, startPoint y: 81, endPoint x: 228, endPoint y: 84, distance: 23.2
click at [188, 84] on span "Мы посетили" at bounding box center [142, 79] width 91 height 17
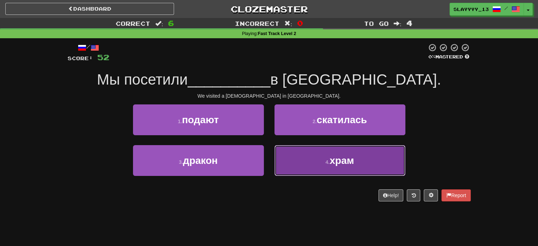
click at [323, 169] on button "4 . храм" at bounding box center [339, 160] width 131 height 31
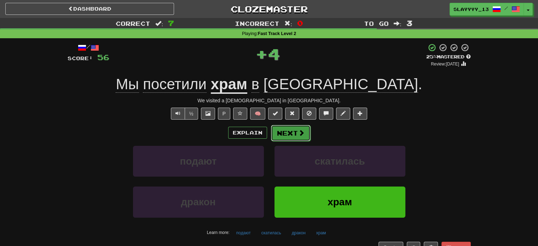
click at [292, 135] on button "Next" at bounding box center [291, 133] width 40 height 16
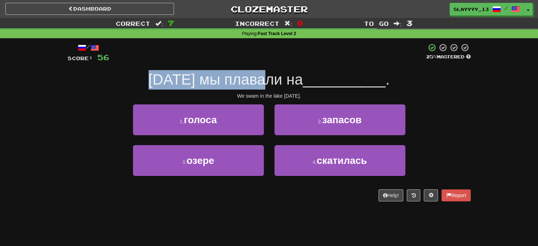
drag, startPoint x: 150, startPoint y: 71, endPoint x: 273, endPoint y: 87, distance: 124.0
click at [273, 87] on span "Вчера мы плавали на" at bounding box center [225, 79] width 154 height 17
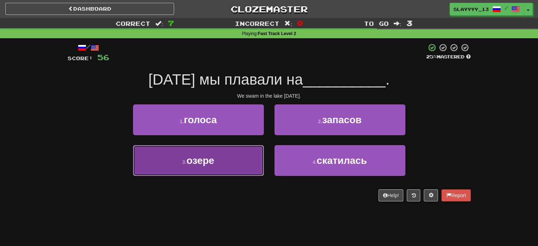
click at [241, 175] on button "3 . озере" at bounding box center [198, 160] width 131 height 31
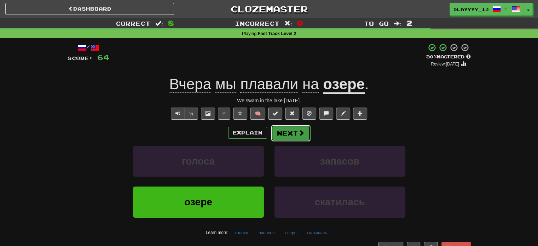
click at [288, 135] on button "Next" at bounding box center [291, 133] width 40 height 16
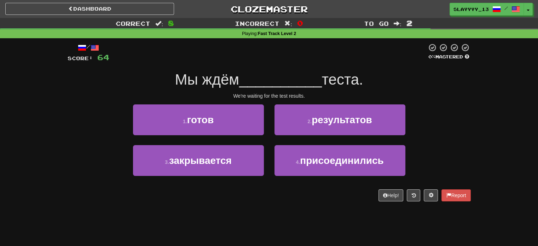
drag, startPoint x: 209, startPoint y: 98, endPoint x: 219, endPoint y: 95, distance: 10.7
click at [219, 95] on div "We're waiting for the test results." at bounding box center [269, 95] width 403 height 7
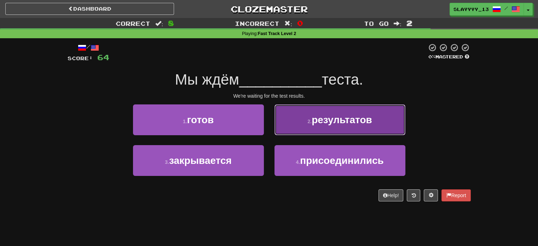
click at [332, 125] on button "2 . результатов" at bounding box center [339, 119] width 131 height 31
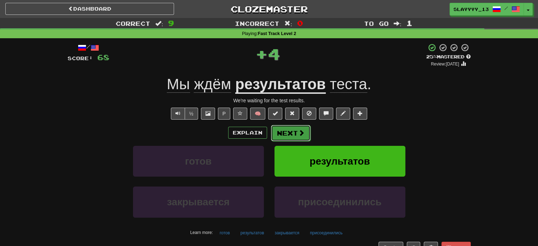
click at [296, 127] on button "Next" at bounding box center [291, 133] width 40 height 16
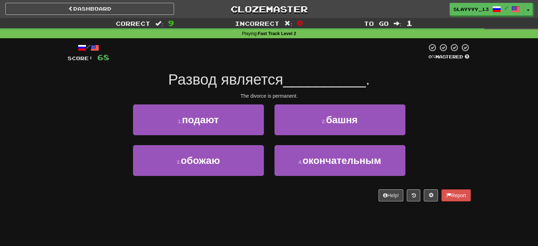
click at [202, 83] on span "Развод является" at bounding box center [225, 79] width 115 height 17
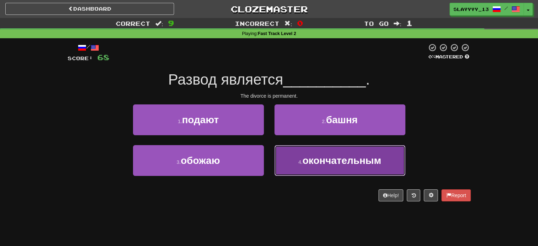
click at [322, 151] on button "4 . окончательным" at bounding box center [339, 160] width 131 height 31
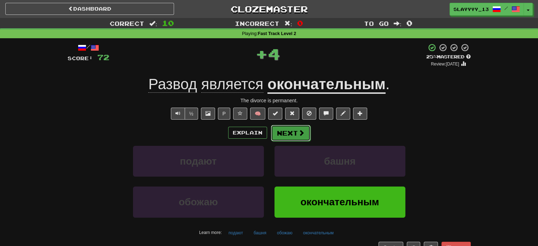
click at [291, 132] on button "Next" at bounding box center [291, 133] width 40 height 16
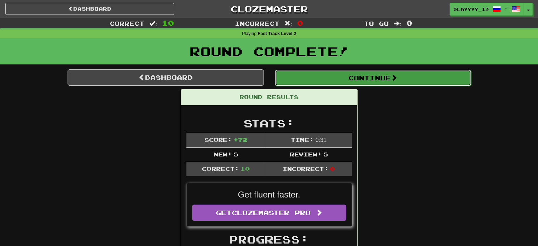
click at [337, 73] on button "Continue" at bounding box center [373, 78] width 196 height 16
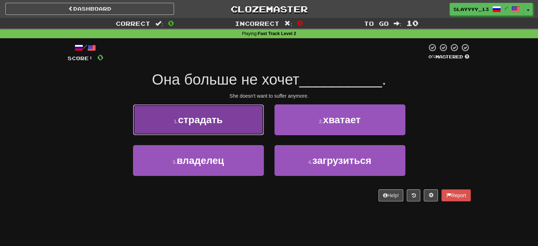
click at [236, 123] on button "1 . страдать" at bounding box center [198, 119] width 131 height 31
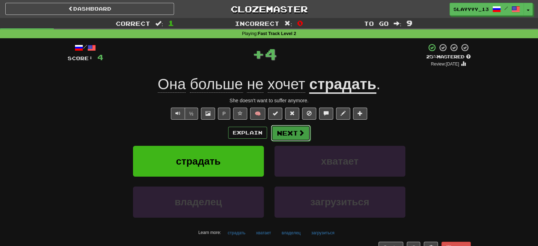
click at [302, 132] on span at bounding box center [301, 132] width 6 height 6
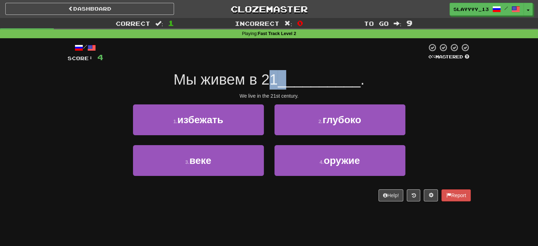
drag, startPoint x: 268, startPoint y: 85, endPoint x: 293, endPoint y: 85, distance: 24.4
click at [293, 85] on div "Мы живем в 21 __________ ." at bounding box center [269, 79] width 403 height 19
click at [293, 85] on span "__________" at bounding box center [319, 79] width 83 height 17
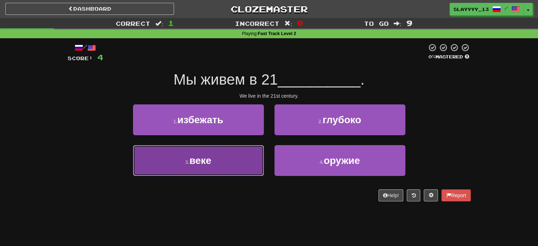
click at [222, 154] on button "3 . веке" at bounding box center [198, 160] width 131 height 31
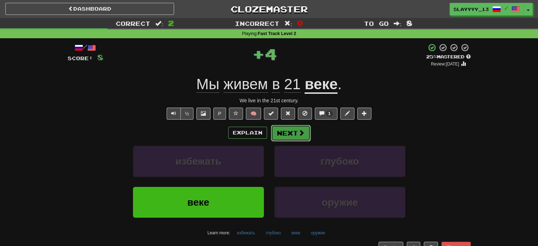
click at [276, 129] on button "Next" at bounding box center [291, 133] width 40 height 16
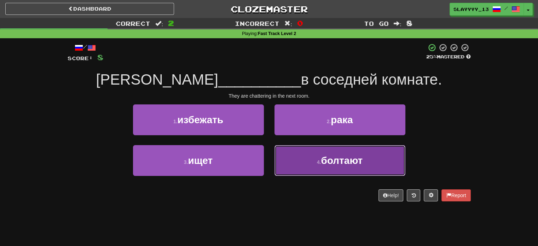
click at [320, 157] on button "4 . болтают" at bounding box center [339, 160] width 131 height 31
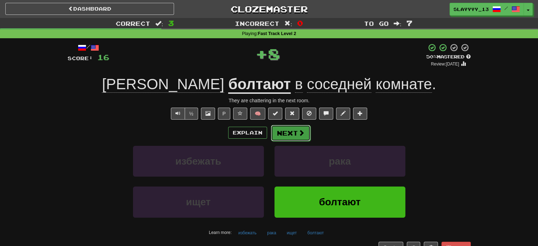
click at [293, 128] on button "Next" at bounding box center [291, 133] width 40 height 16
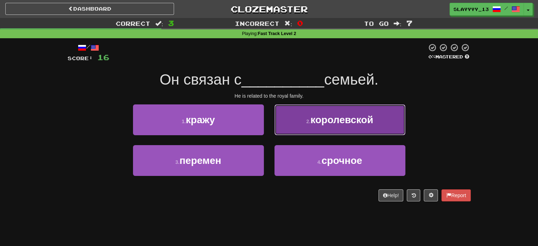
click at [389, 119] on button "2 . королевской" at bounding box center [339, 119] width 131 height 31
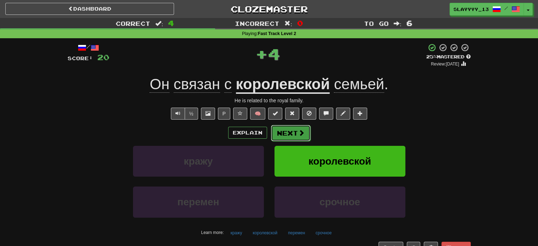
click at [295, 134] on button "Next" at bounding box center [291, 133] width 40 height 16
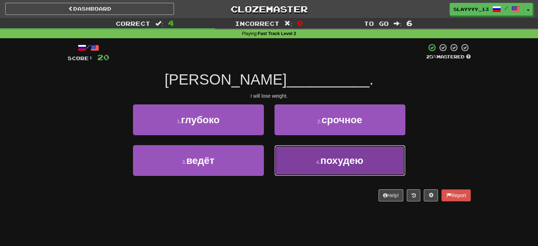
click at [310, 158] on button "4 . похудею" at bounding box center [339, 160] width 131 height 31
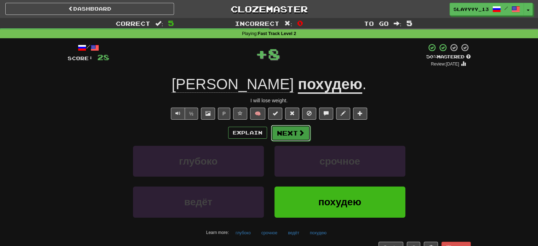
click at [287, 130] on button "Next" at bounding box center [291, 133] width 40 height 16
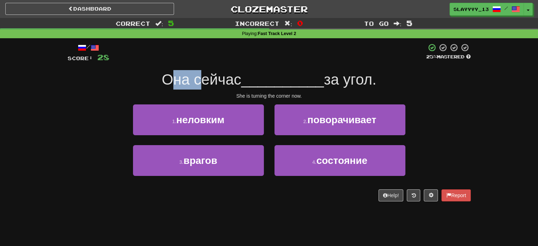
drag, startPoint x: 166, startPoint y: 68, endPoint x: 202, endPoint y: 73, distance: 36.4
click at [202, 73] on div "/ Score: 28 25 % Mastered Она сейчас __________ за угол. She is turning the cor…" at bounding box center [269, 122] width 403 height 158
click at [202, 73] on span "Она сейчас" at bounding box center [202, 79] width 80 height 17
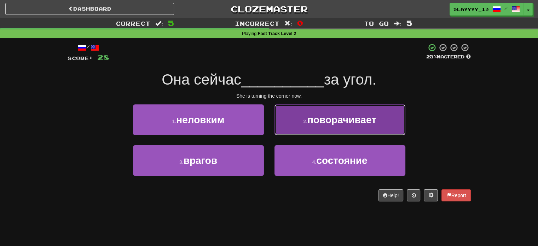
click at [291, 117] on button "2 . поворачивает" at bounding box center [339, 119] width 131 height 31
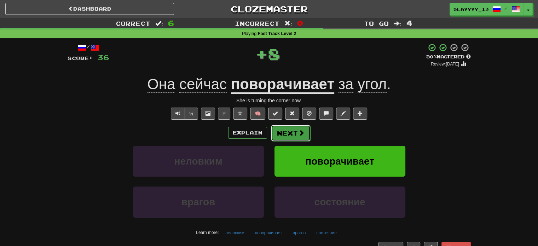
click at [289, 138] on button "Next" at bounding box center [291, 133] width 40 height 16
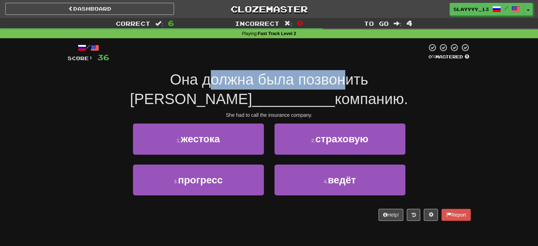
drag, startPoint x: 124, startPoint y: 77, endPoint x: 259, endPoint y: 84, distance: 134.9
click at [259, 84] on span "Она должна была позвонить в" at bounding box center [249, 89] width 238 height 36
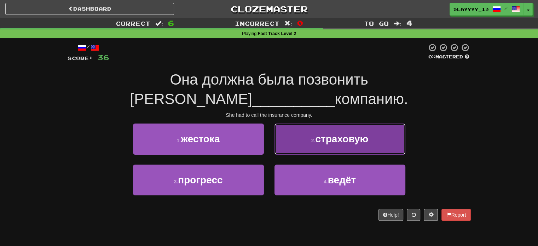
click at [366, 123] on button "2 . страховую" at bounding box center [339, 138] width 131 height 31
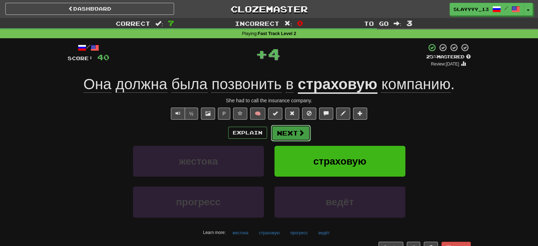
click at [297, 127] on button "Next" at bounding box center [291, 133] width 40 height 16
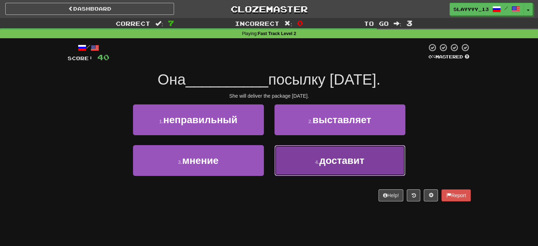
click at [304, 171] on button "4 . доставит" at bounding box center [339, 160] width 131 height 31
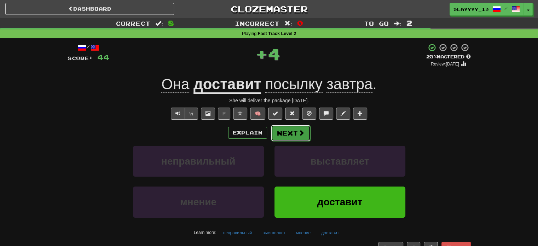
click at [290, 134] on button "Next" at bounding box center [291, 133] width 40 height 16
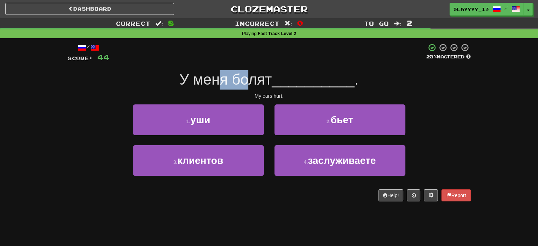
drag, startPoint x: 215, startPoint y: 83, endPoint x: 247, endPoint y: 76, distance: 32.9
click at [247, 76] on span "У меня болят" at bounding box center [225, 79] width 92 height 17
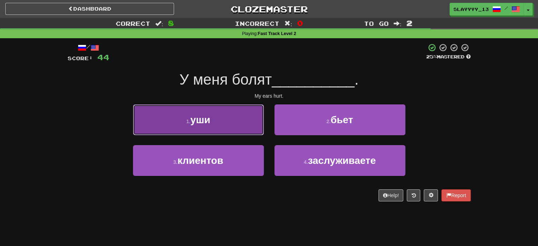
click at [218, 113] on button "1 . уши" at bounding box center [198, 119] width 131 height 31
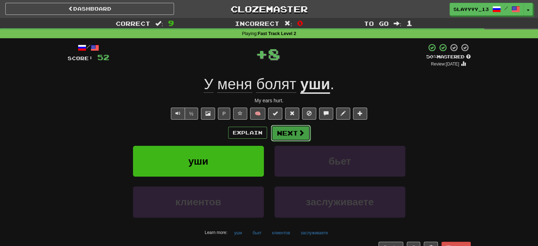
click at [291, 135] on button "Next" at bounding box center [291, 133] width 40 height 16
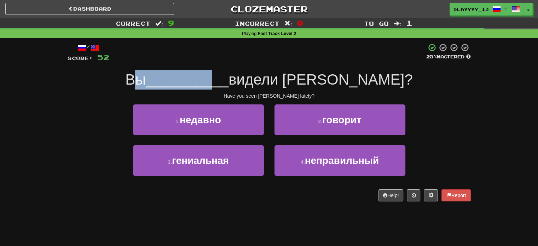
drag, startPoint x: 173, startPoint y: 87, endPoint x: 270, endPoint y: 78, distance: 98.4
click at [270, 78] on div "Вы __________ видели Сэма?" at bounding box center [269, 79] width 403 height 19
click at [228, 78] on span "__________" at bounding box center [187, 79] width 83 height 17
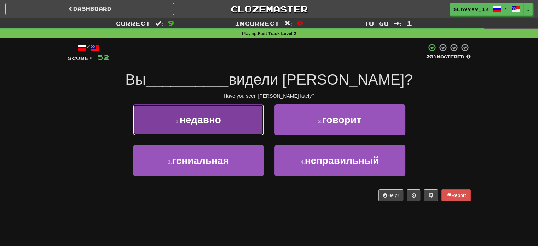
click at [259, 124] on button "1 . недавно" at bounding box center [198, 119] width 131 height 31
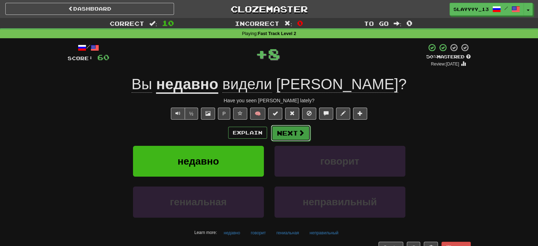
click at [305, 132] on button "Next" at bounding box center [291, 133] width 40 height 16
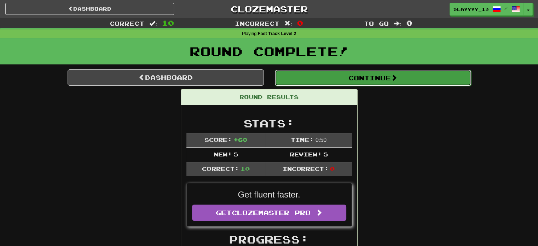
click at [323, 78] on button "Continue" at bounding box center [373, 78] width 196 height 16
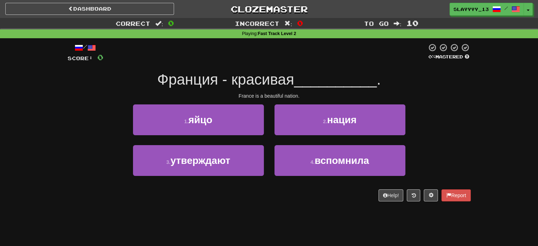
drag, startPoint x: 185, startPoint y: 84, endPoint x: 300, endPoint y: 62, distance: 117.7
click at [300, 62] on div "/ Score: 0 0 % Mastered Франция - красивая __________ . France is a beautiful n…" at bounding box center [269, 122] width 403 height 158
click at [300, 62] on div at bounding box center [264, 52] width 323 height 19
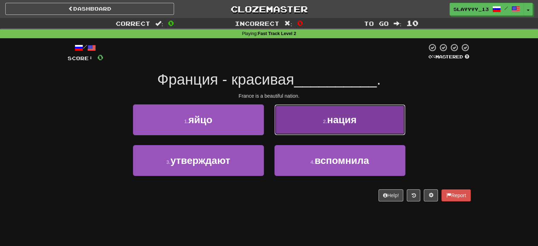
click at [309, 131] on button "2 . нация" at bounding box center [339, 119] width 131 height 31
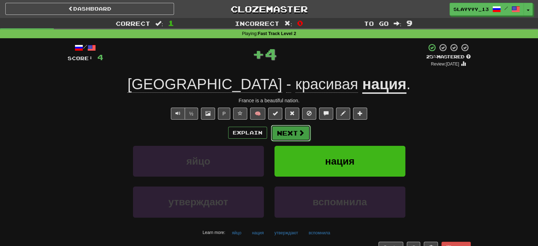
click at [293, 133] on button "Next" at bounding box center [291, 133] width 40 height 16
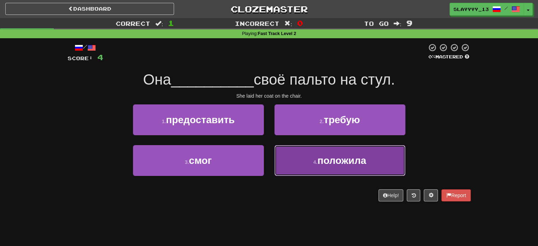
click at [335, 153] on button "4 . положила" at bounding box center [339, 160] width 131 height 31
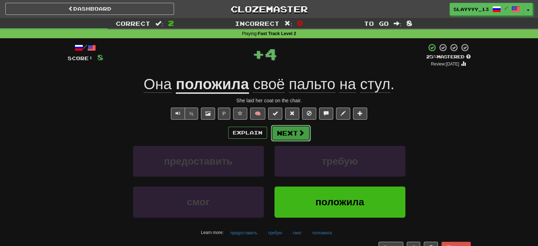
click at [296, 136] on button "Next" at bounding box center [291, 133] width 40 height 16
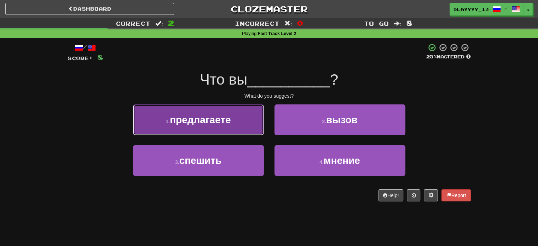
click at [222, 123] on span "предлагаете" at bounding box center [200, 119] width 61 height 11
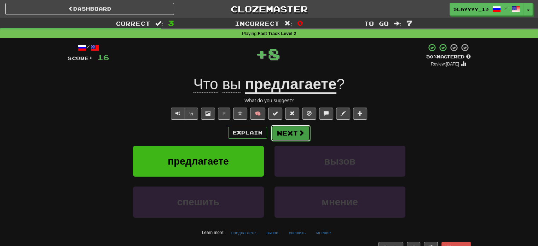
click at [285, 134] on button "Next" at bounding box center [291, 133] width 40 height 16
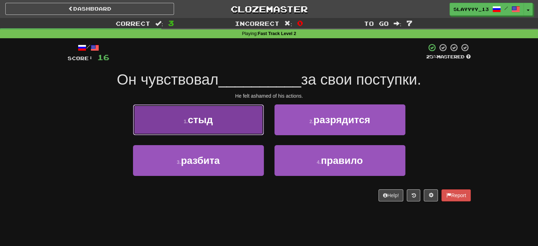
click at [257, 132] on button "1 . стыд" at bounding box center [198, 119] width 131 height 31
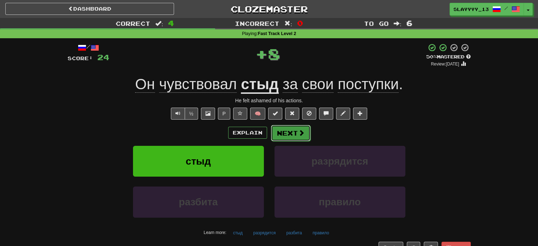
click at [301, 130] on span at bounding box center [301, 132] width 6 height 6
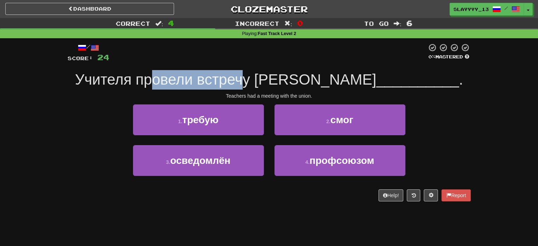
drag, startPoint x: 205, startPoint y: 75, endPoint x: 300, endPoint y: 78, distance: 94.5
click at [300, 78] on span "Учителя провели встречу с" at bounding box center [225, 79] width 301 height 17
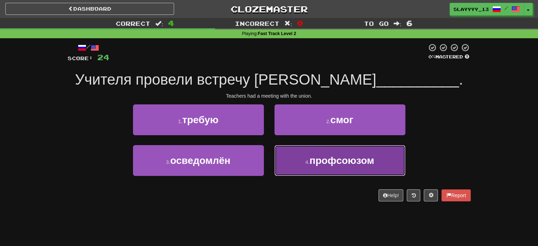
click at [329, 153] on button "4 . профсоюзом" at bounding box center [339, 160] width 131 height 31
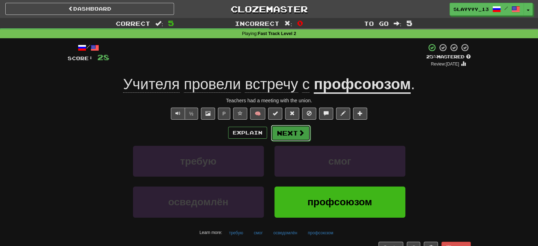
click at [283, 128] on button "Next" at bounding box center [291, 133] width 40 height 16
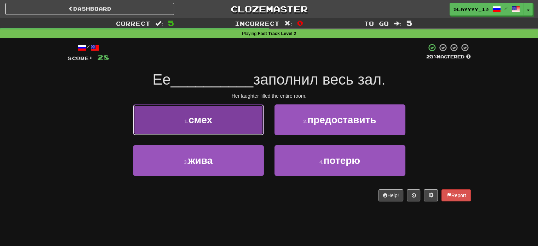
drag, startPoint x: 209, startPoint y: 106, endPoint x: 219, endPoint y: 132, distance: 28.3
click at [219, 132] on button "1 . смех" at bounding box center [198, 119] width 131 height 31
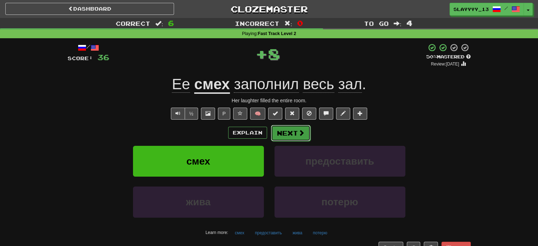
click at [291, 133] on button "Next" at bounding box center [291, 133] width 40 height 16
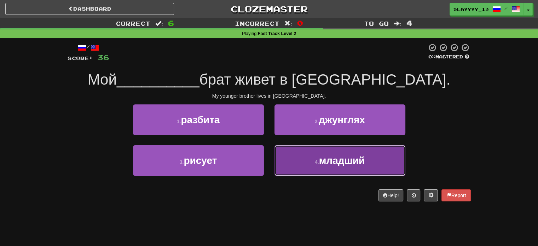
click at [315, 157] on button "4 . младший" at bounding box center [339, 160] width 131 height 31
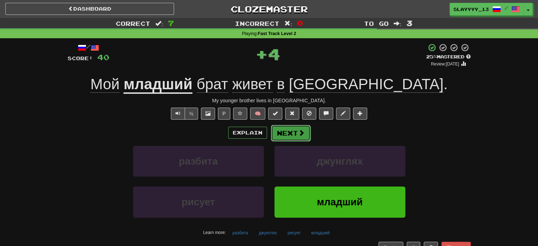
click at [280, 135] on button "Next" at bounding box center [291, 133] width 40 height 16
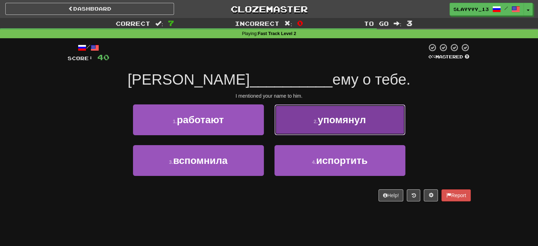
click at [312, 123] on button "2 . упомянул" at bounding box center [339, 119] width 131 height 31
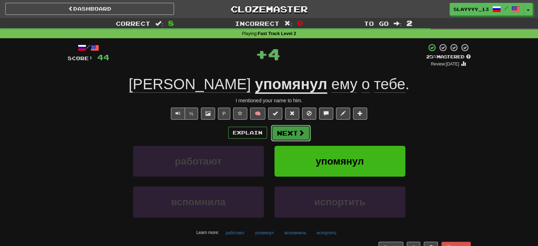
click at [287, 134] on button "Next" at bounding box center [291, 133] width 40 height 16
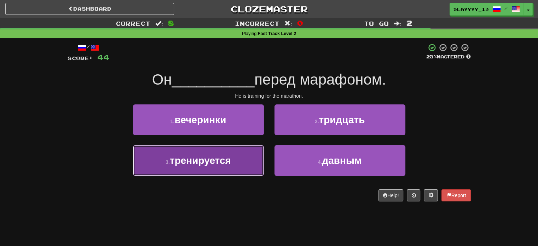
click at [244, 157] on button "3 . тренируется" at bounding box center [198, 160] width 131 height 31
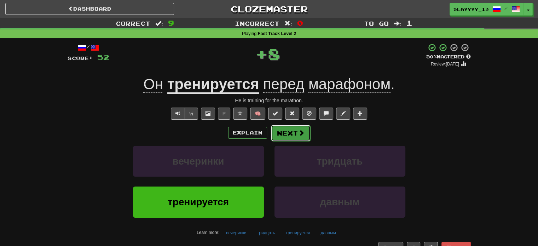
click at [294, 131] on button "Next" at bounding box center [291, 133] width 40 height 16
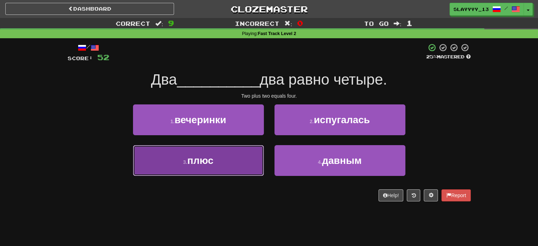
click at [232, 150] on button "3 . плюс" at bounding box center [198, 160] width 131 height 31
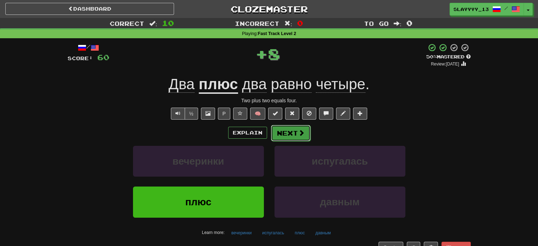
click at [306, 133] on button "Next" at bounding box center [291, 133] width 40 height 16
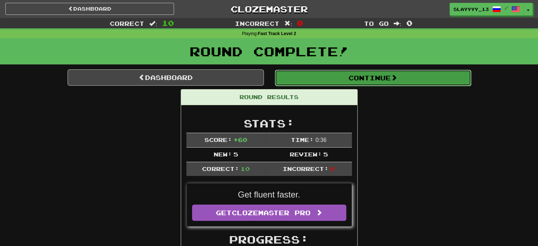
click at [342, 81] on button "Continue" at bounding box center [373, 78] width 196 height 16
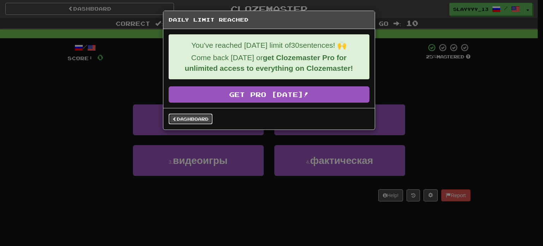
click at [185, 122] on link "Dashboard" at bounding box center [191, 118] width 44 height 11
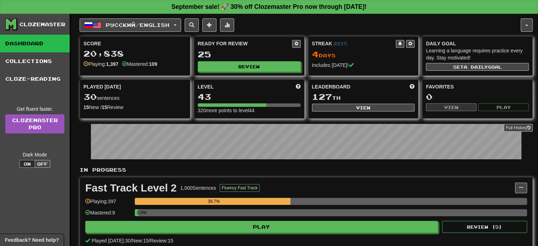
click at [138, 33] on div "Русский / English Español / English Streak: 4 Review: 1,328 Points [DATE]: 0 Fr…" at bounding box center [306, 152] width 453 height 277
click at [144, 22] on span "Русский / English" at bounding box center [138, 25] width 64 height 6
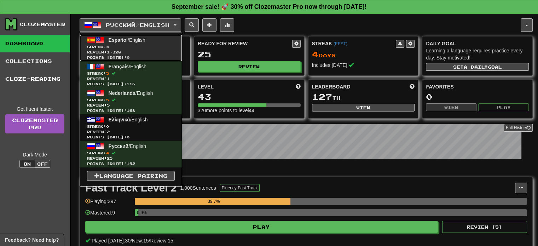
click at [140, 50] on span "Review: 1,328" at bounding box center [131, 51] width 88 height 5
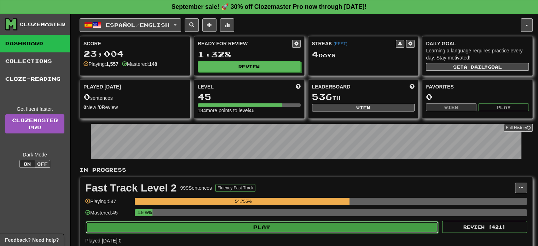
click at [223, 224] on button "Play" at bounding box center [262, 227] width 352 height 12
select select "**"
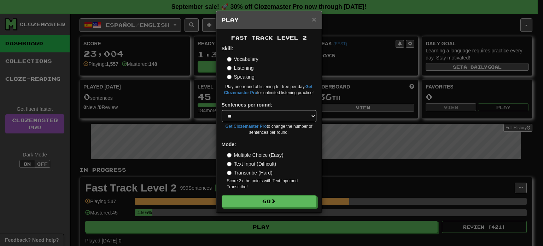
click at [237, 164] on label "Text Input (Difficult)" at bounding box center [251, 163] width 49 height 7
click at [272, 204] on button "Go" at bounding box center [269, 201] width 95 height 12
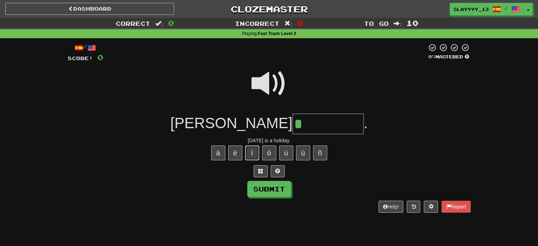
click at [251, 157] on button "í" at bounding box center [252, 152] width 14 height 15
type input "**********"
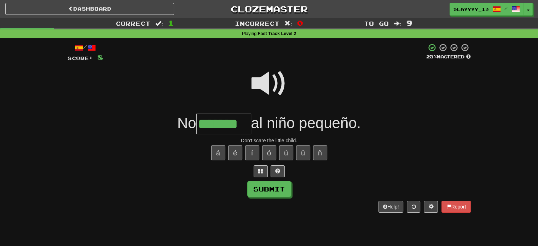
type input "*******"
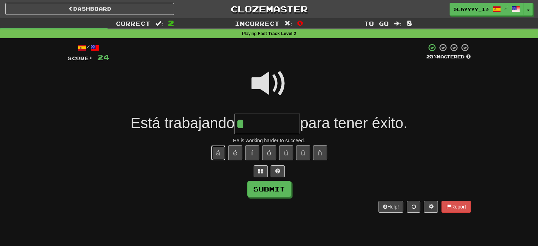
click at [214, 153] on button "á" at bounding box center [218, 152] width 14 height 15
type input "********"
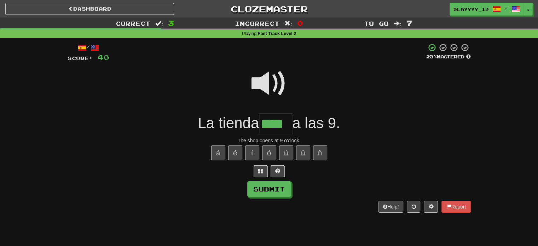
type input "****"
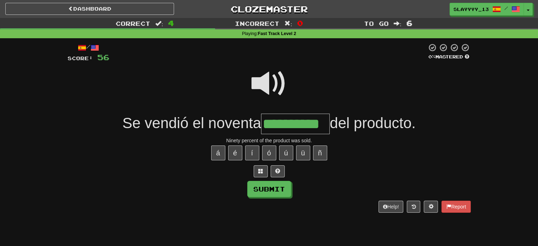
type input "**********"
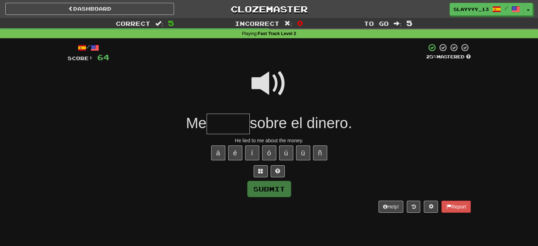
click at [277, 88] on span at bounding box center [268, 83] width 35 height 35
click at [225, 120] on input "text" at bounding box center [227, 123] width 43 height 21
click at [273, 154] on button "ó" at bounding box center [269, 152] width 14 height 15
type input "******"
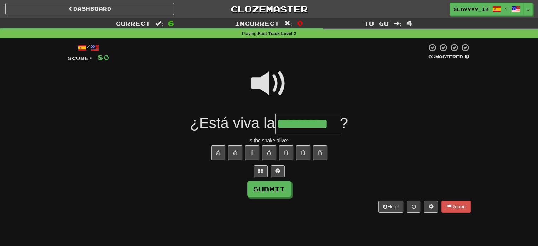
type input "*********"
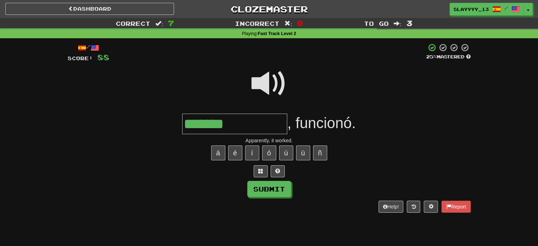
click at [270, 85] on span at bounding box center [268, 83] width 35 height 35
click at [238, 123] on input "*******" at bounding box center [234, 123] width 105 height 21
type input "**********"
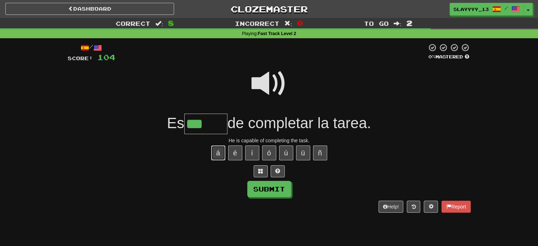
click at [219, 149] on button "á" at bounding box center [218, 152] width 14 height 15
type input "*****"
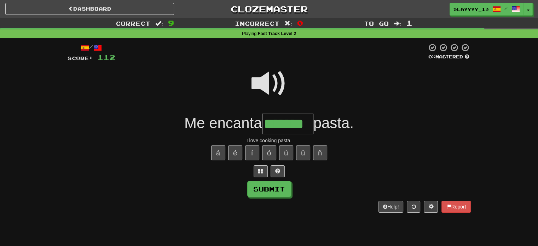
type input "*******"
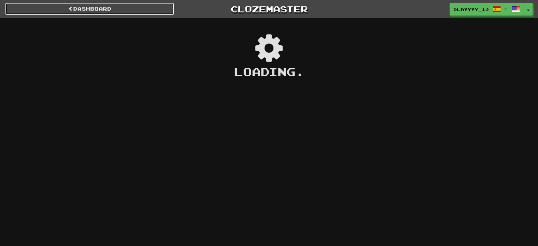
click at [132, 7] on link "Dashboard" at bounding box center [89, 9] width 169 height 12
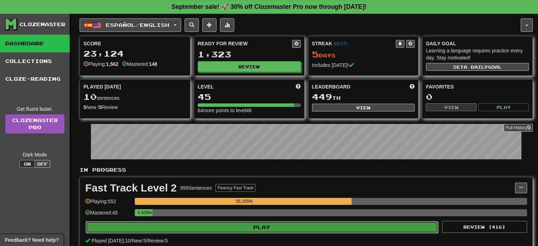
click at [204, 223] on button "Play" at bounding box center [262, 227] width 352 height 12
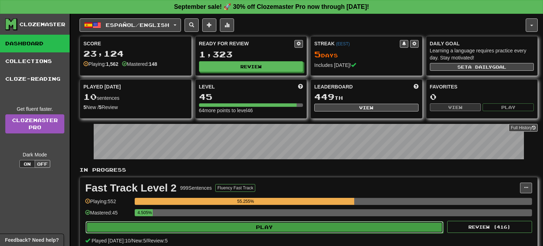
select select "**"
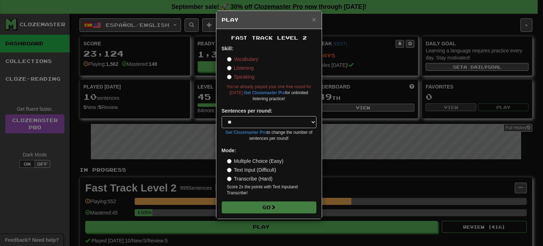
click at [228, 80] on div "Skill: Vocabulary Listening Speaking You've already played your one free round …" at bounding box center [269, 73] width 95 height 57
click at [227, 74] on label "Speaking" at bounding box center [241, 76] width 28 height 7
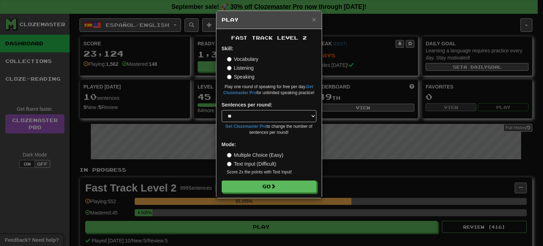
click at [248, 154] on label "Multiple Choice (Easy)" at bounding box center [255, 154] width 57 height 7
click at [256, 185] on button "Go" at bounding box center [269, 187] width 95 height 12
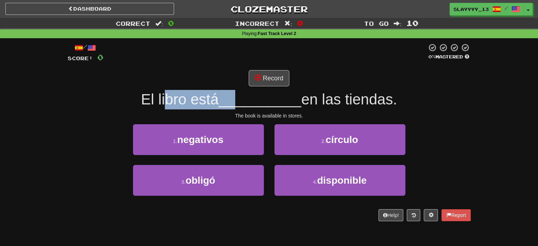
drag, startPoint x: 162, startPoint y: 100, endPoint x: 235, endPoint y: 103, distance: 73.2
click at [235, 103] on div "El libro está __________ en las tiendas." at bounding box center [269, 99] width 403 height 19
click at [235, 103] on span "__________" at bounding box center [259, 99] width 83 height 17
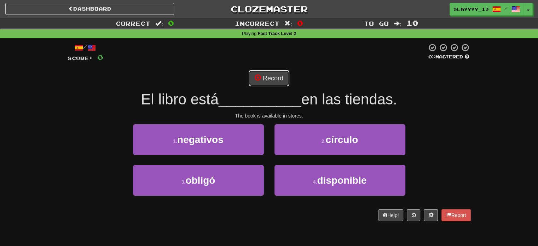
click at [264, 78] on button "Record" at bounding box center [269, 78] width 41 height 16
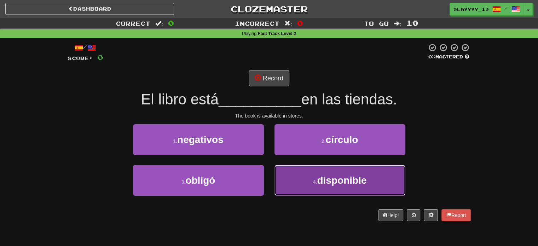
click at [339, 168] on button "4 . disponible" at bounding box center [339, 180] width 131 height 31
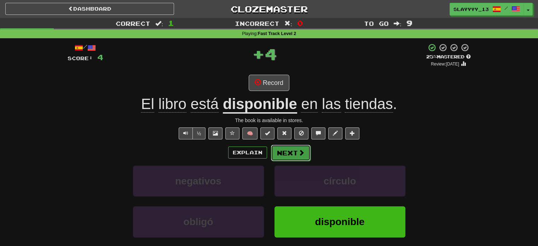
click at [291, 154] on button "Next" at bounding box center [291, 153] width 40 height 16
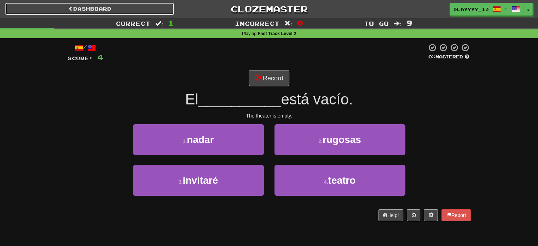
click at [83, 9] on link "Dashboard" at bounding box center [89, 9] width 169 height 12
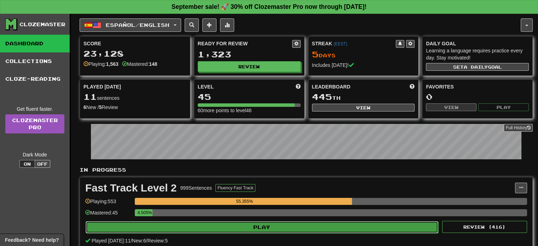
click at [195, 225] on button "Play" at bounding box center [262, 227] width 352 height 12
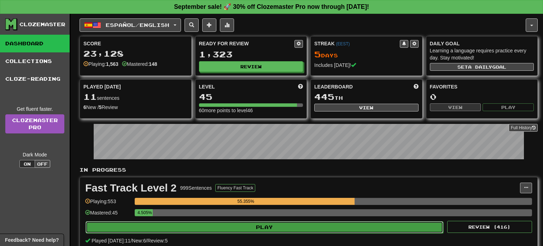
select select "**"
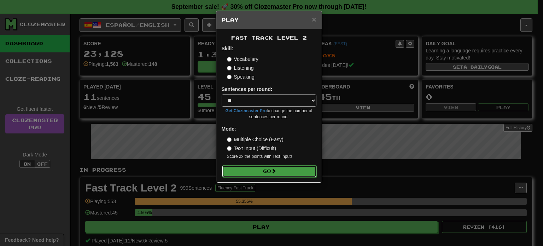
click at [240, 172] on button "Go" at bounding box center [269, 171] width 95 height 12
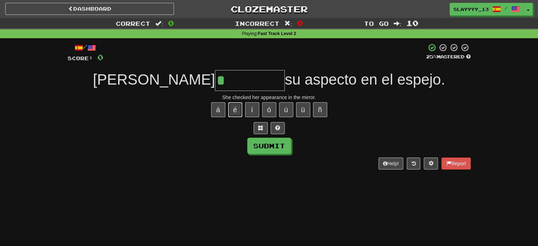
click at [239, 104] on button "é" at bounding box center [235, 109] width 14 height 15
click at [272, 122] on button at bounding box center [277, 128] width 14 height 12
click at [267, 125] on span at bounding box center [269, 127] width 5 height 5
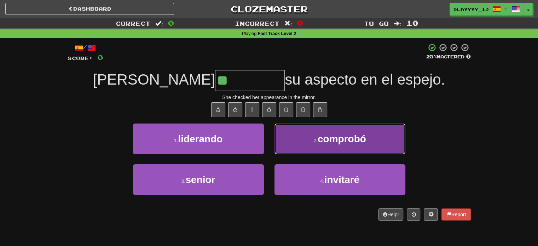
click at [287, 133] on button "2 . comprobó" at bounding box center [339, 138] width 131 height 31
type input "********"
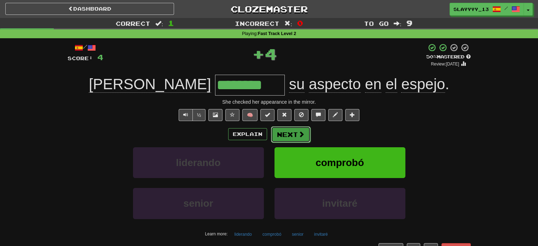
click at [283, 131] on button "Next" at bounding box center [291, 134] width 40 height 16
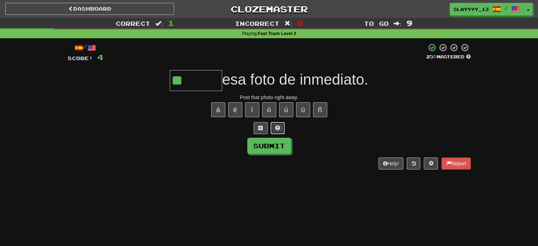
click at [277, 128] on span at bounding box center [277, 127] width 5 height 5
type input "*******"
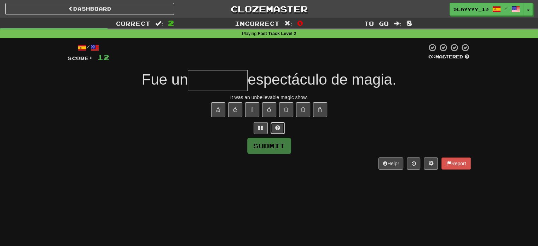
click at [277, 126] on span at bounding box center [277, 127] width 5 height 5
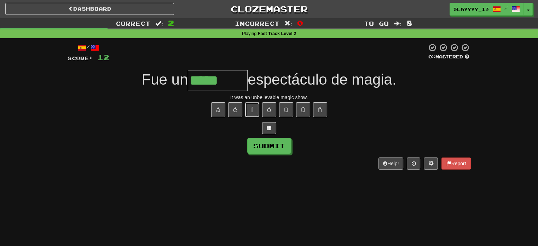
click at [246, 109] on button "í" at bounding box center [252, 109] width 14 height 15
type input "*********"
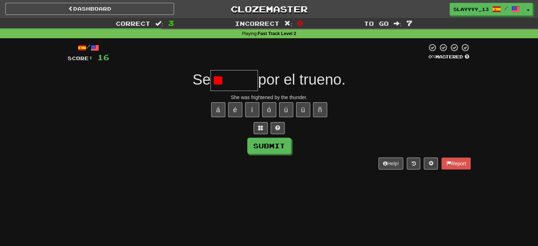
type input "*"
click at [277, 128] on span at bounding box center [277, 127] width 5 height 5
click at [267, 130] on span at bounding box center [269, 127] width 5 height 5
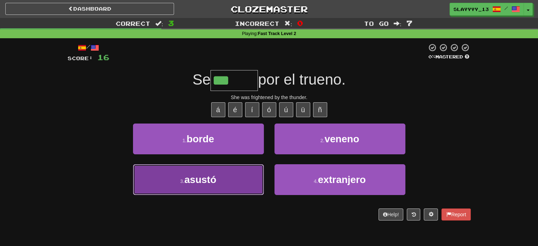
click at [241, 182] on button "3 . asustó" at bounding box center [198, 179] width 131 height 31
type input "******"
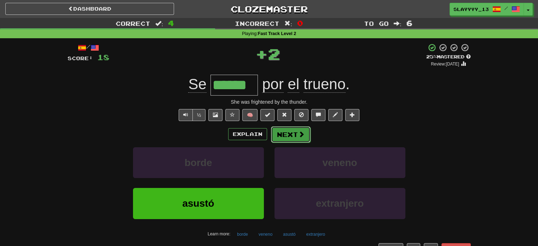
click at [282, 128] on button "Next" at bounding box center [291, 134] width 40 height 16
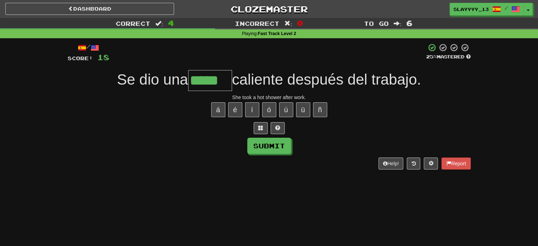
type input "*****"
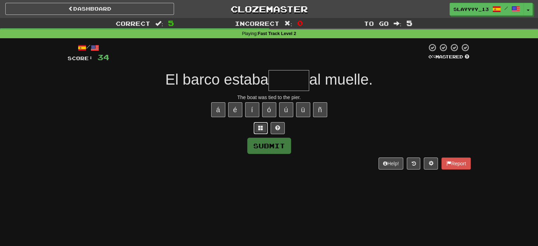
click at [255, 125] on button at bounding box center [260, 128] width 14 height 12
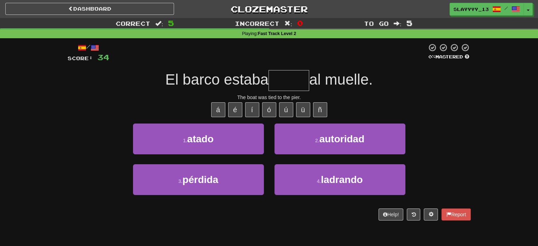
click at [243, 154] on div "1 . atado" at bounding box center [198, 143] width 141 height 41
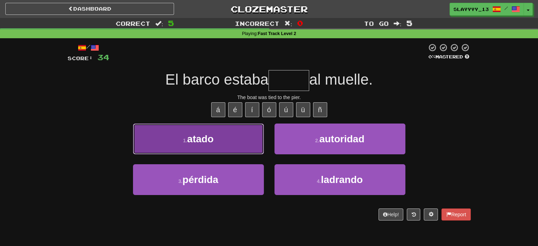
click at [236, 148] on button "1 . atado" at bounding box center [198, 138] width 131 height 31
type input "*****"
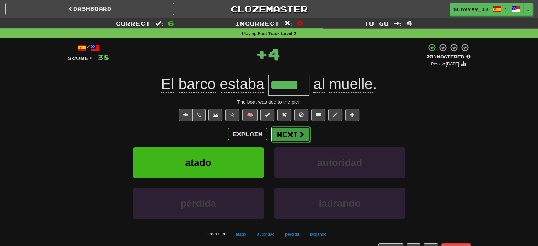
click at [288, 134] on button "Next" at bounding box center [291, 134] width 40 height 16
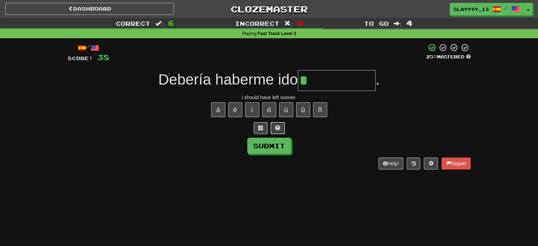
click at [277, 127] on span at bounding box center [277, 127] width 5 height 5
type input "**********"
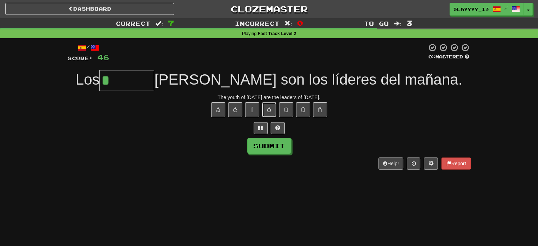
click at [273, 113] on button "ó" at bounding box center [269, 109] width 14 height 15
type input "*******"
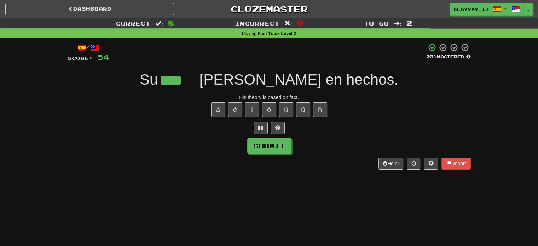
type input "****"
click at [247, 108] on button "í" at bounding box center [252, 109] width 14 height 15
type input "******"
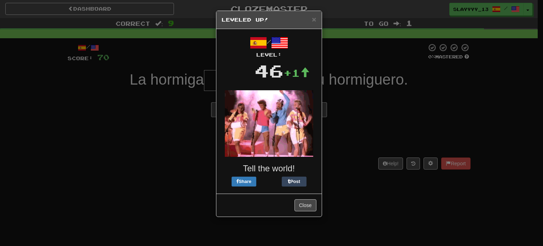
click at [317, 19] on div "× Leveled Up!" at bounding box center [268, 20] width 105 height 18
click at [312, 21] on span "×" at bounding box center [314, 19] width 4 height 8
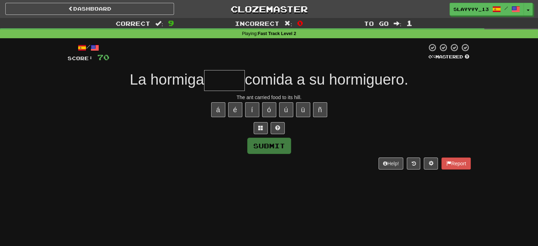
click at [234, 81] on input "text" at bounding box center [224, 80] width 41 height 21
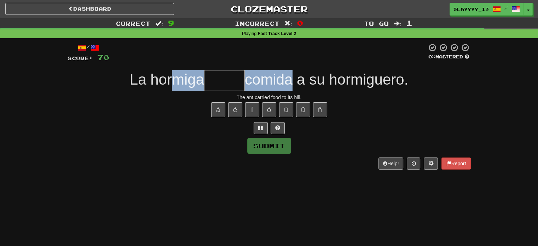
drag, startPoint x: 171, startPoint y: 79, endPoint x: 291, endPoint y: 82, distance: 119.5
click at [291, 82] on div "La hormiga comida a su hormiguero." at bounding box center [269, 80] width 403 height 21
click at [291, 82] on span "comida a su hormiguero." at bounding box center [326, 79] width 163 height 17
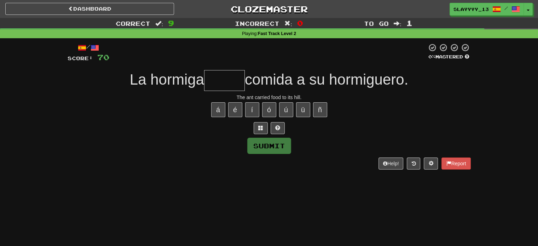
click at [228, 72] on input "text" at bounding box center [224, 80] width 41 height 21
click at [259, 127] on span at bounding box center [260, 127] width 5 height 5
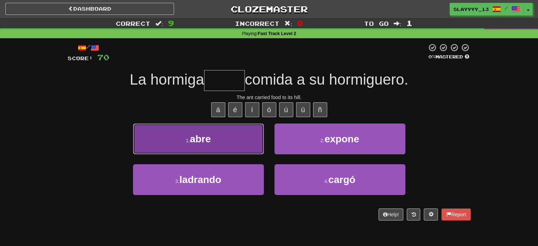
click at [211, 134] on button "1 . abre" at bounding box center [198, 138] width 131 height 31
type input "*****"
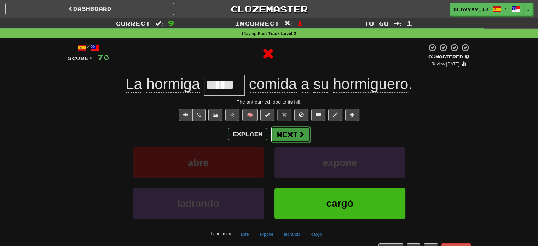
click at [291, 138] on button "Next" at bounding box center [291, 134] width 40 height 16
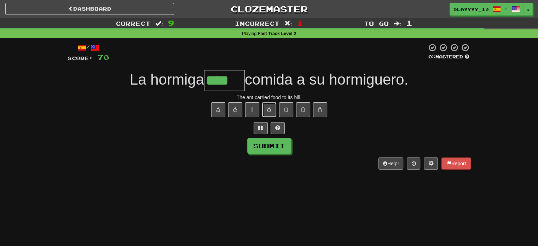
click at [268, 107] on button "ó" at bounding box center [269, 109] width 14 height 15
type input "*****"
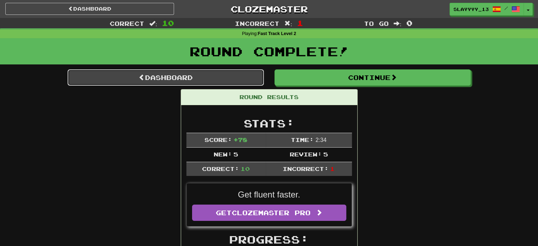
click at [186, 73] on link "Dashboard" at bounding box center [166, 77] width 196 height 16
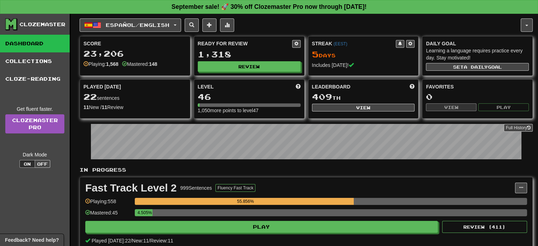
click at [203, 232] on div "Fast Track Level 2 999 Sentences Fluency Fast Track Manage Sentences Unpin from…" at bounding box center [306, 213] width 452 height 72
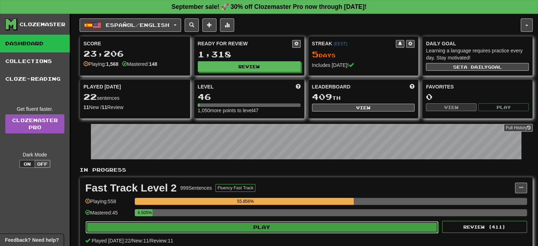
click at [195, 226] on button "Play" at bounding box center [262, 227] width 352 height 12
select select "**"
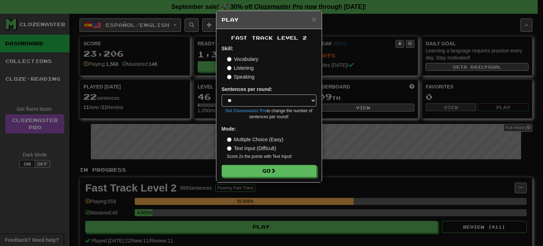
click at [235, 137] on label "Multiple Choice (Easy)" at bounding box center [255, 139] width 57 height 7
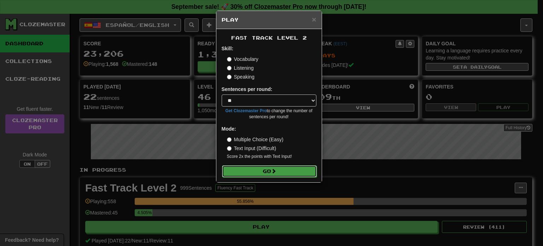
click at [243, 174] on button "Go" at bounding box center [269, 171] width 95 height 12
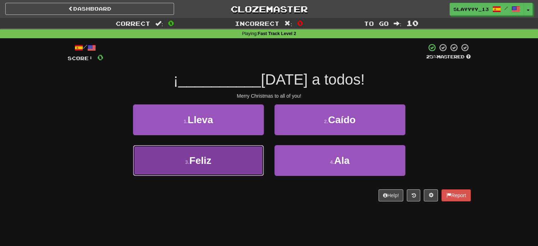
click at [209, 164] on span "Feliz" at bounding box center [200, 160] width 22 height 11
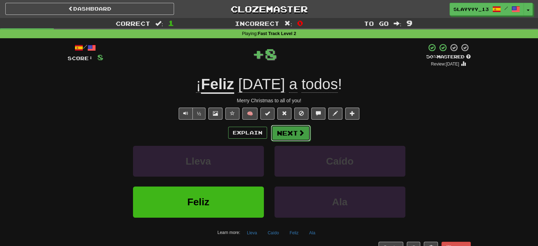
click at [300, 133] on span at bounding box center [301, 132] width 6 height 6
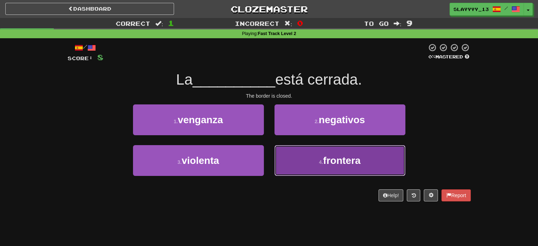
click at [334, 159] on span "frontera" at bounding box center [341, 160] width 37 height 11
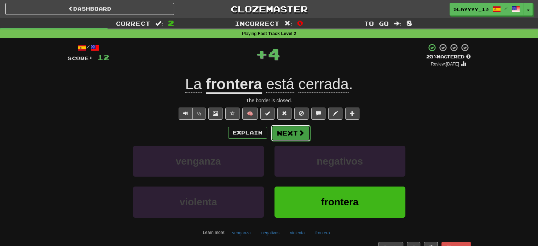
click at [281, 137] on button "Next" at bounding box center [291, 133] width 40 height 16
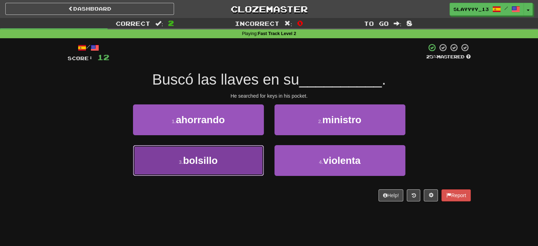
click at [240, 162] on button "3 . [GEOGRAPHIC_DATA]" at bounding box center [198, 160] width 131 height 31
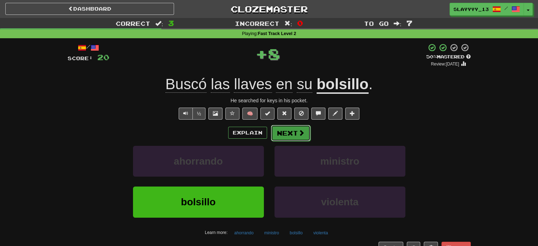
click at [298, 136] on span at bounding box center [301, 132] width 6 height 6
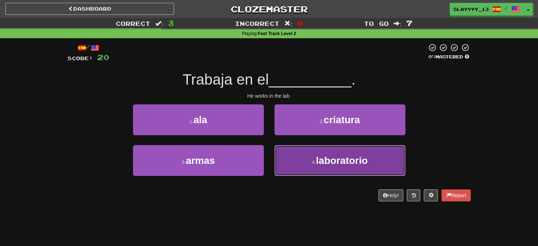
click at [319, 151] on button "4 . laboratorio" at bounding box center [339, 160] width 131 height 31
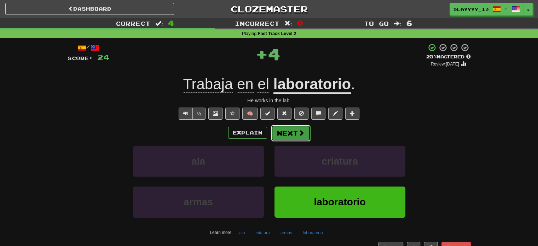
click at [295, 138] on button "Next" at bounding box center [291, 133] width 40 height 16
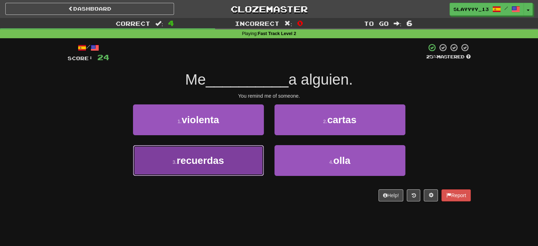
click at [215, 155] on span "recuerdas" at bounding box center [199, 160] width 47 height 11
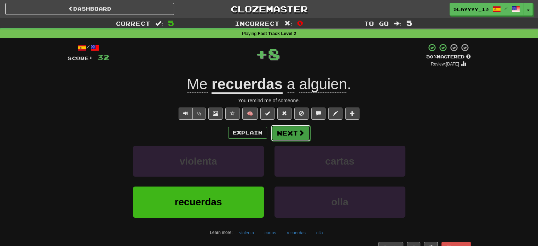
click at [291, 136] on button "Next" at bounding box center [291, 133] width 40 height 16
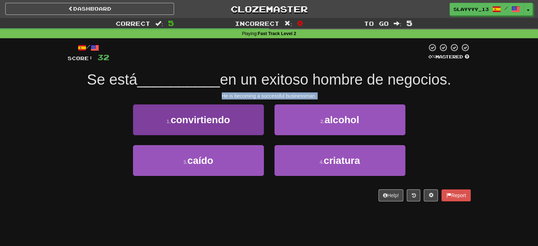
drag, startPoint x: 161, startPoint y: 93, endPoint x: 225, endPoint y: 107, distance: 65.5
click at [225, 107] on div "/ Score: 32 0 % Mastered Se está __________ en un exitoso hombre de negocios. H…" at bounding box center [269, 122] width 403 height 158
click at [251, 118] on button "1 . convirtiendo" at bounding box center [198, 119] width 131 height 31
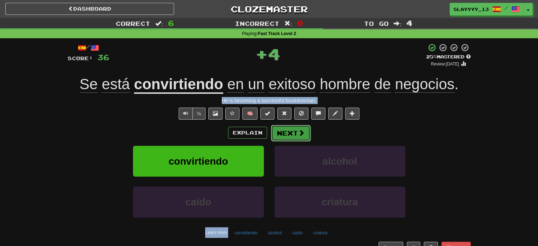
click at [283, 135] on button "Next" at bounding box center [291, 133] width 40 height 16
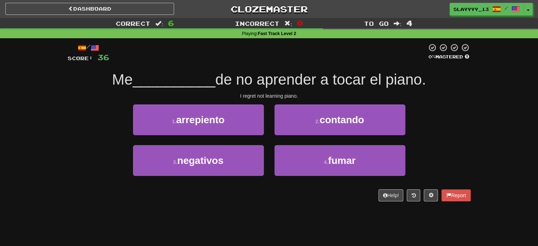
click at [216, 84] on span "de no aprender a tocar el piano." at bounding box center [320, 79] width 210 height 17
drag, startPoint x: 250, startPoint y: 83, endPoint x: 278, endPoint y: 77, distance: 28.5
click at [278, 77] on span "de no aprender a tocar el piano." at bounding box center [320, 79] width 210 height 17
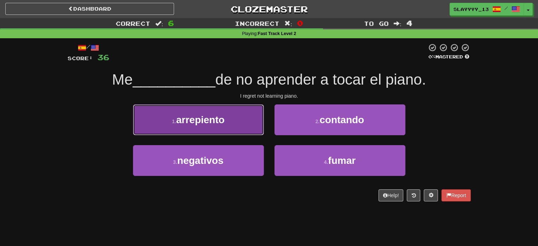
click at [241, 111] on button "1 . arrepiento" at bounding box center [198, 119] width 131 height 31
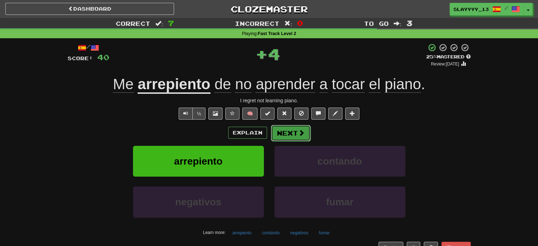
click at [281, 131] on button "Next" at bounding box center [291, 133] width 40 height 16
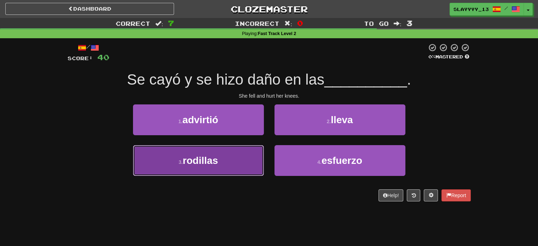
click at [258, 161] on button "3 . rodillas" at bounding box center [198, 160] width 131 height 31
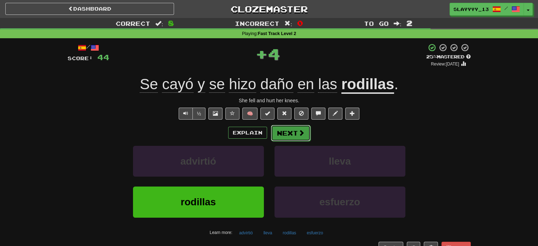
click at [281, 139] on button "Next" at bounding box center [291, 133] width 40 height 16
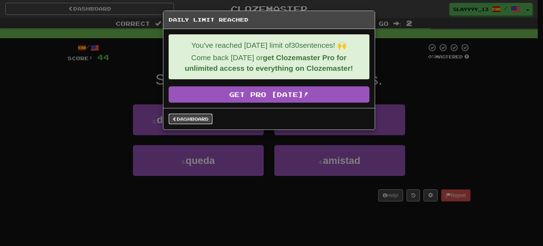
click at [181, 121] on link "Dashboard" at bounding box center [191, 118] width 44 height 11
